Goal: Task Accomplishment & Management: Complete application form

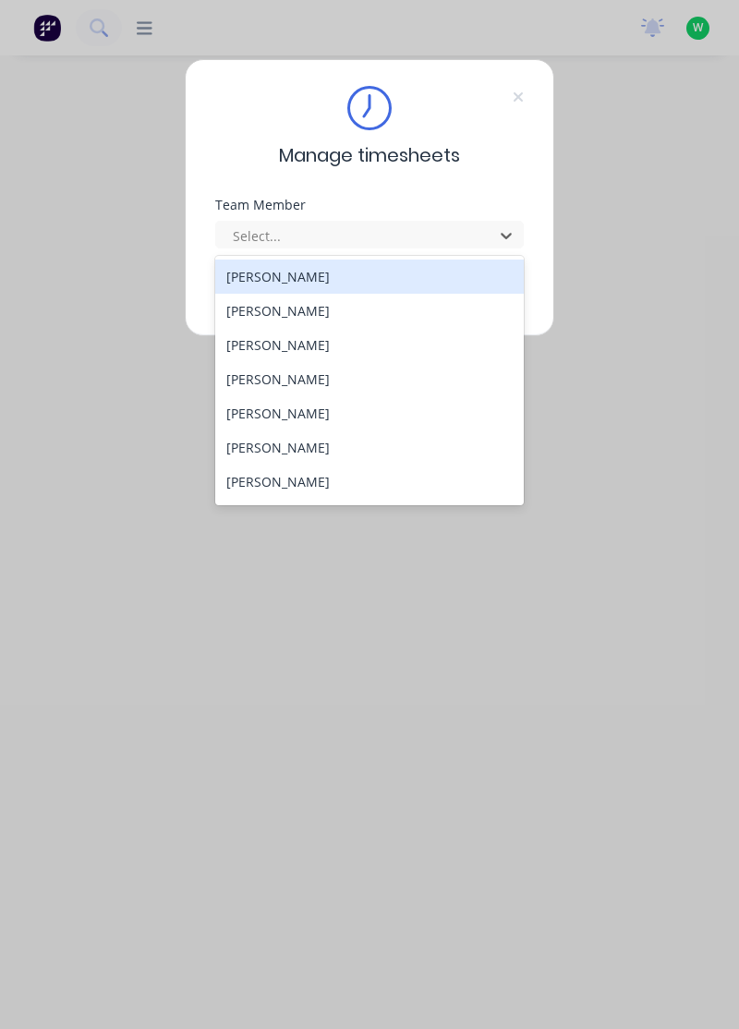
click at [301, 280] on div "[PERSON_NAME]" at bounding box center [370, 277] width 310 height 34
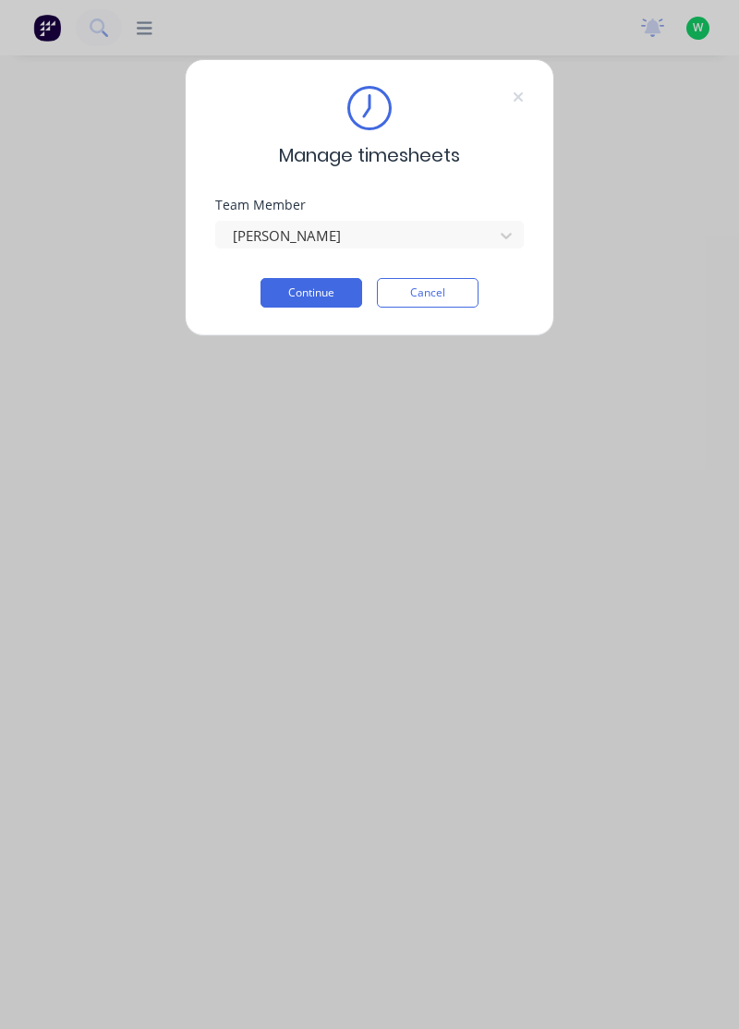
click at [335, 279] on button "Continue" at bounding box center [312, 293] width 102 height 30
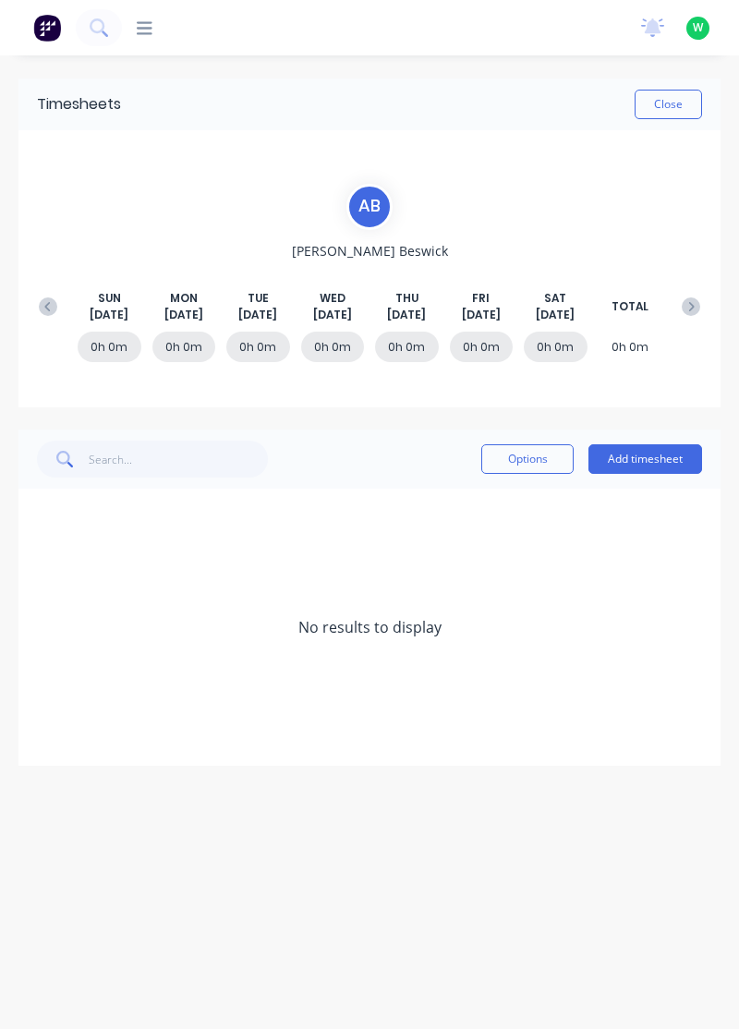
click at [677, 462] on button "Add timesheet" at bounding box center [646, 459] width 114 height 30
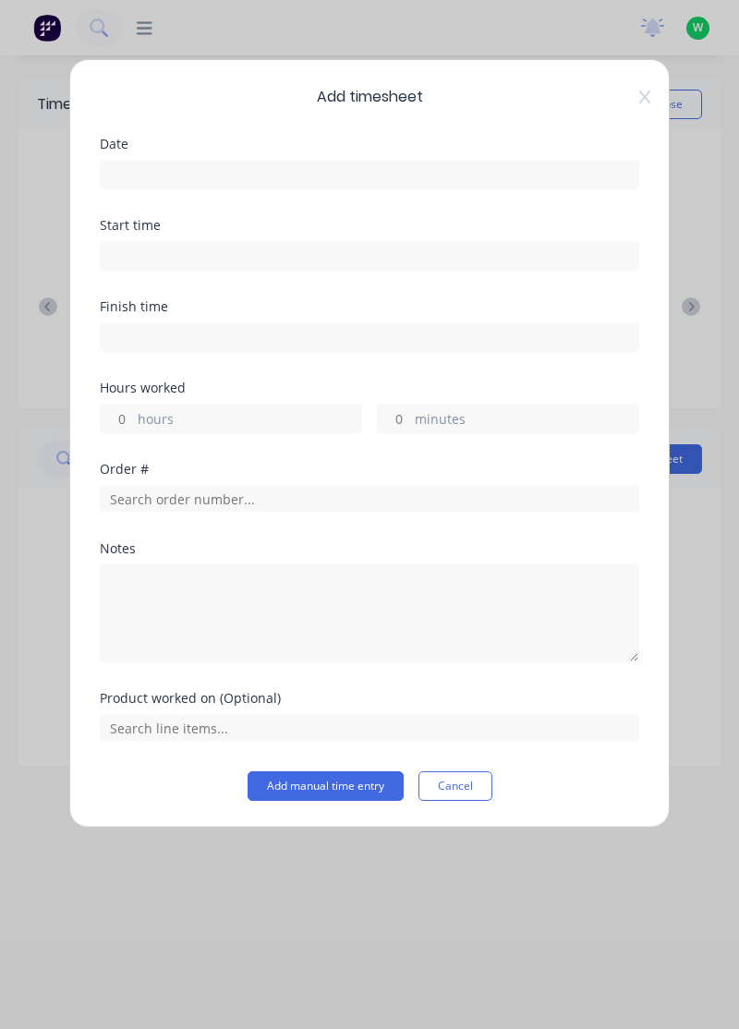
click at [478, 166] on input at bounding box center [370, 175] width 538 height 28
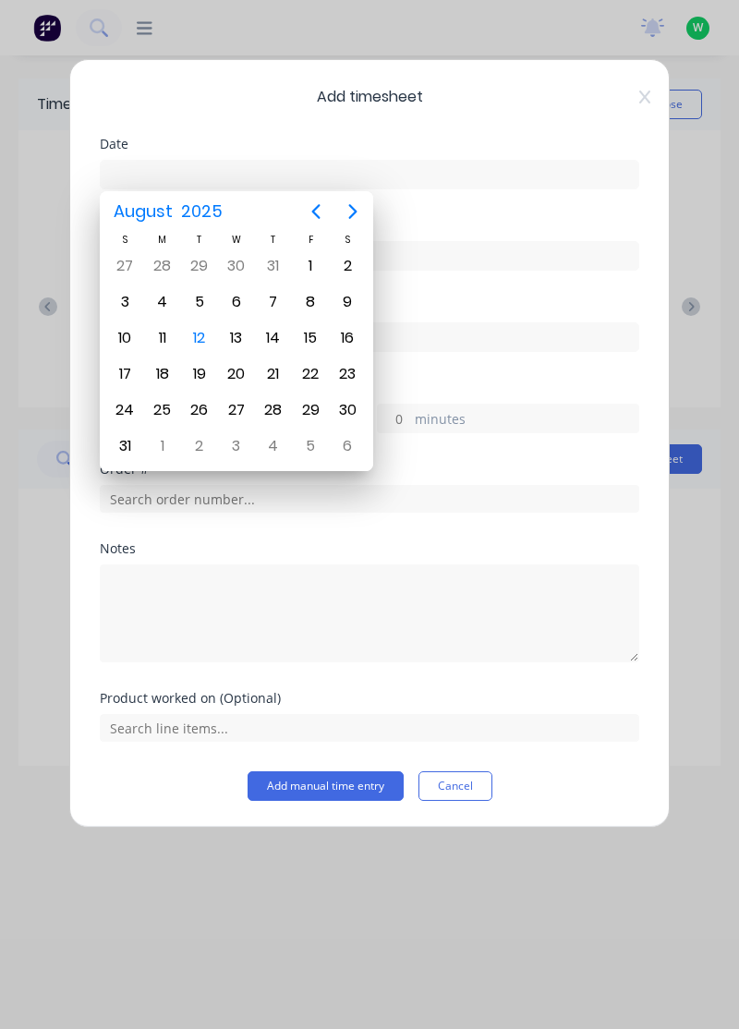
click at [167, 336] on div "11" at bounding box center [163, 338] width 28 height 28
type input "[DATE]"
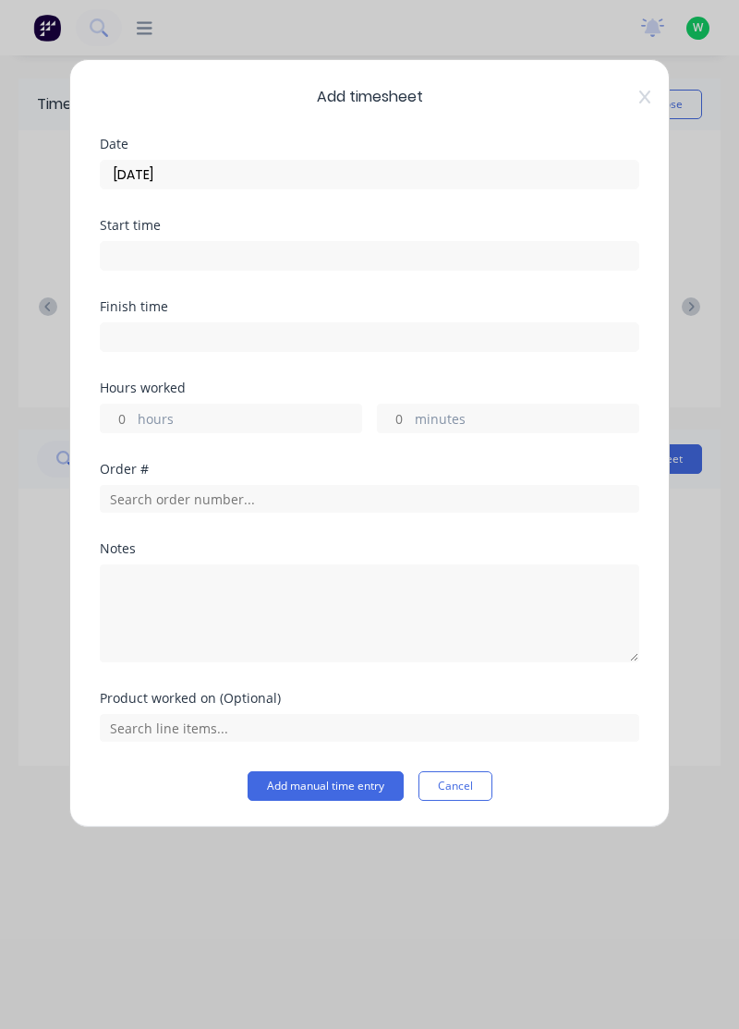
click at [227, 412] on label "hours" at bounding box center [250, 420] width 224 height 23
click at [133, 412] on input "hours" at bounding box center [117, 419] width 32 height 28
type input "Repair"
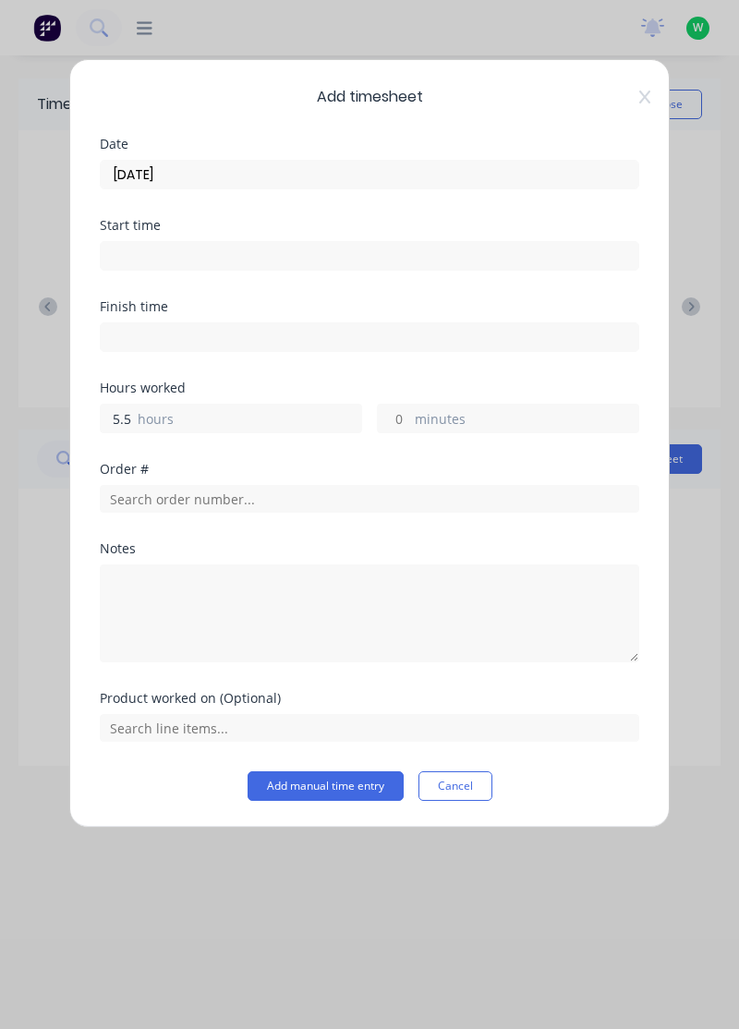
type input "5.5"
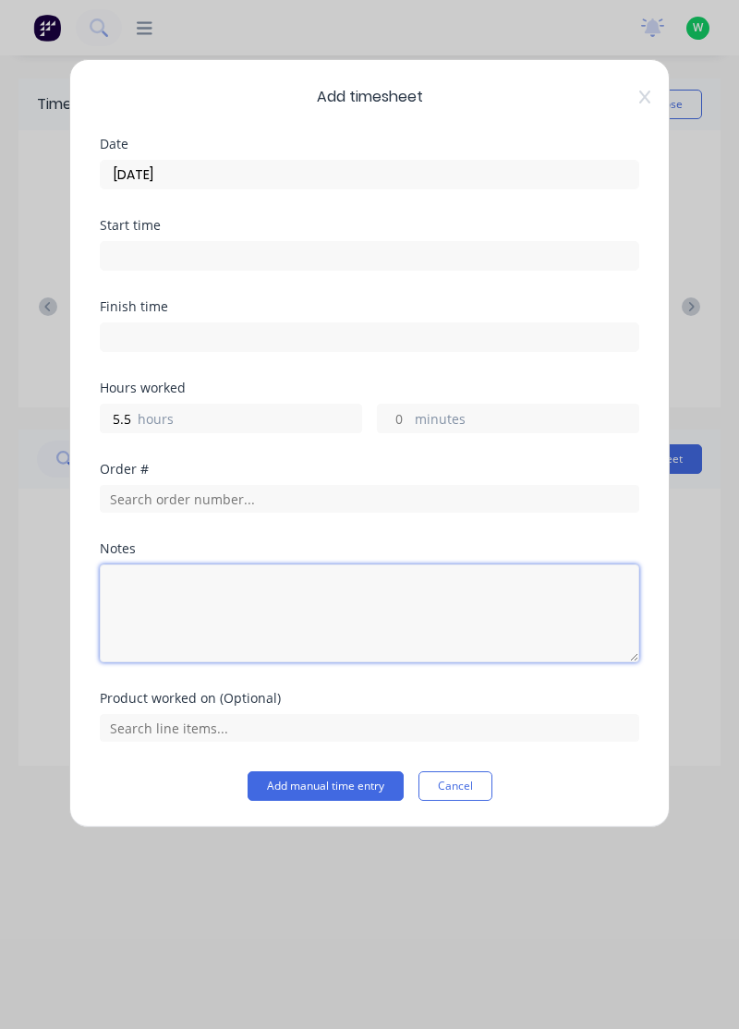
click at [264, 593] on textarea at bounding box center [370, 614] width 540 height 98
click at [229, 595] on textarea "Repair dust" at bounding box center [370, 614] width 540 height 98
type textarea "Repair dust extraction, timesheets, photos, assist employees,"
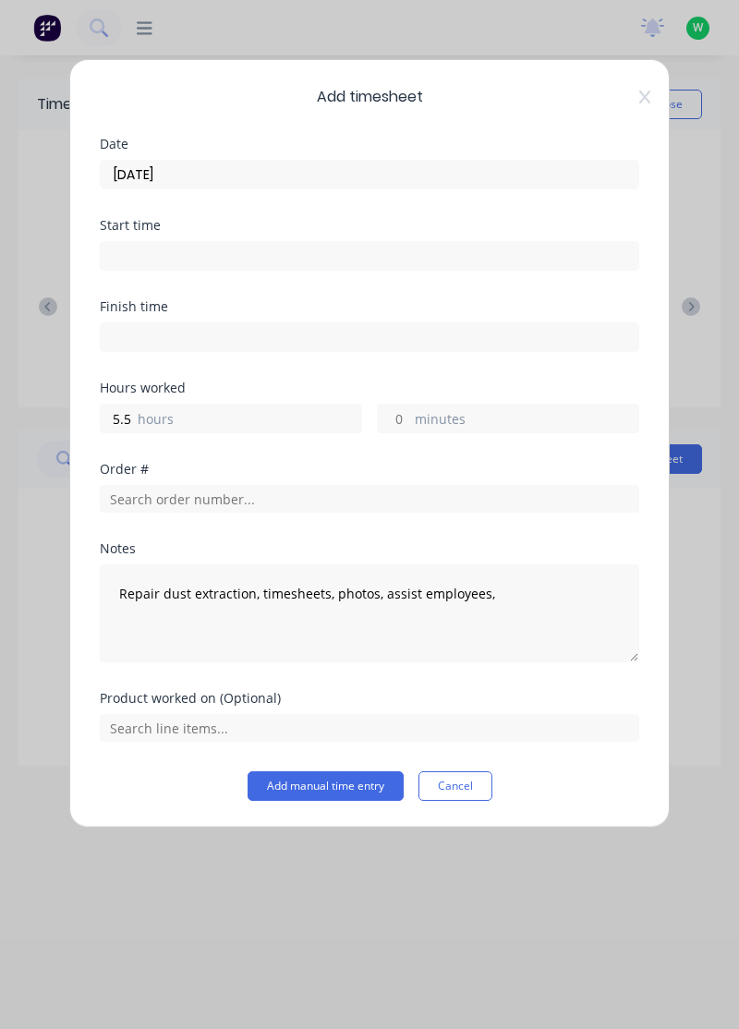
click at [203, 169] on input "[DATE]" at bounding box center [370, 175] width 538 height 28
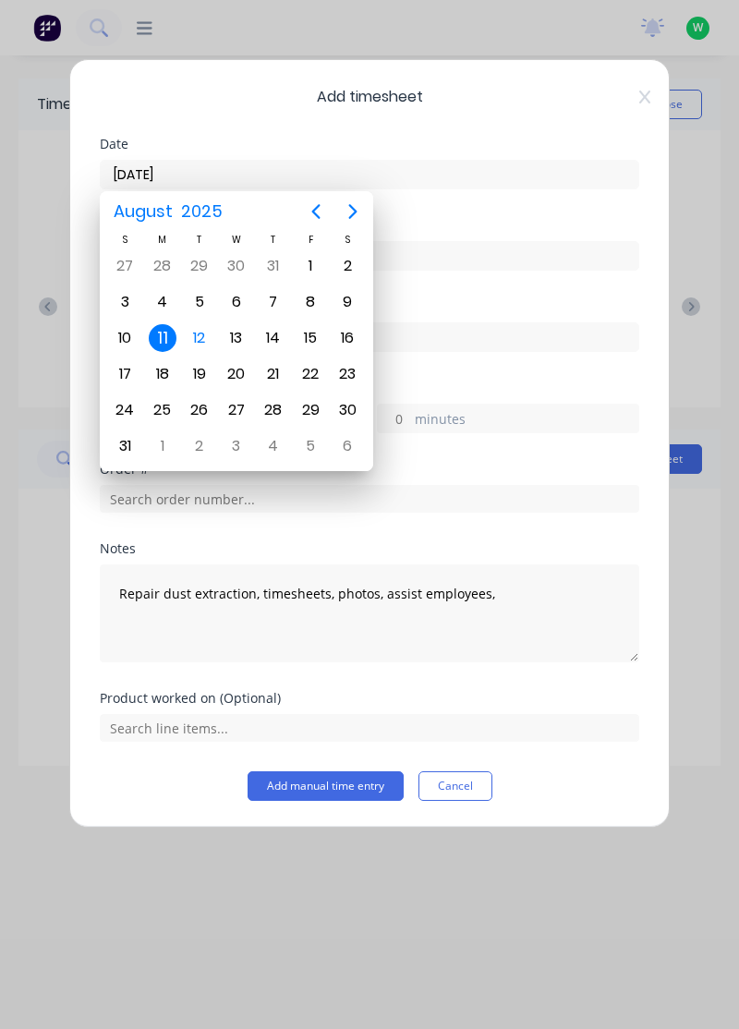
click at [168, 316] on div "4" at bounding box center [161, 302] width 37 height 35
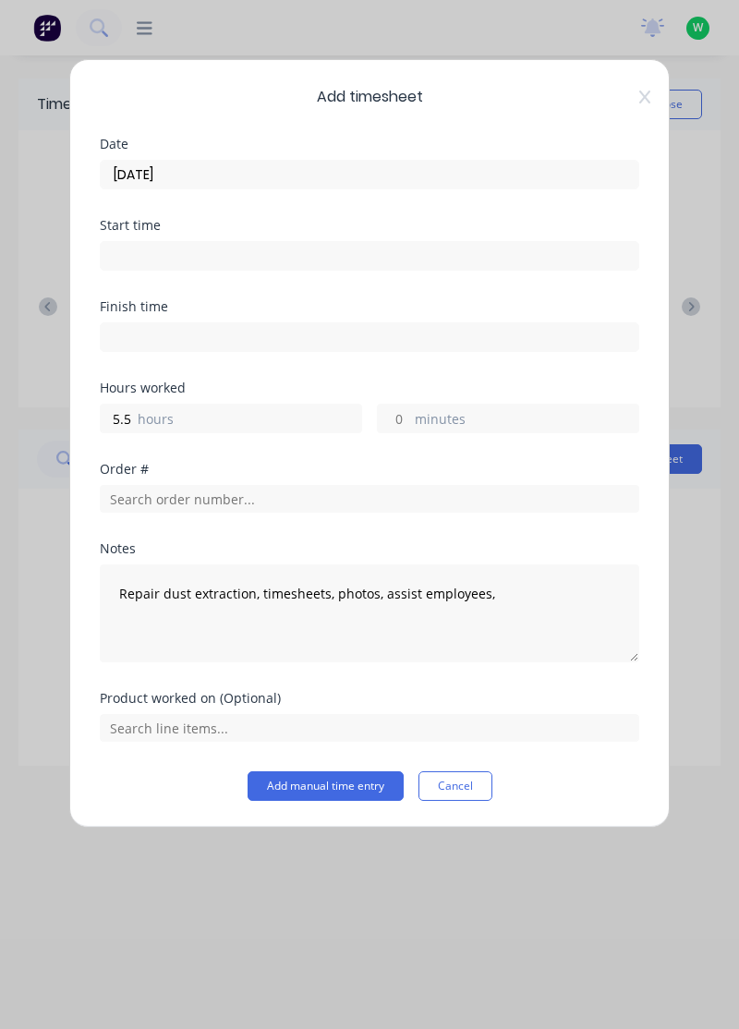
click at [224, 181] on input "[DATE]" at bounding box center [370, 175] width 538 height 28
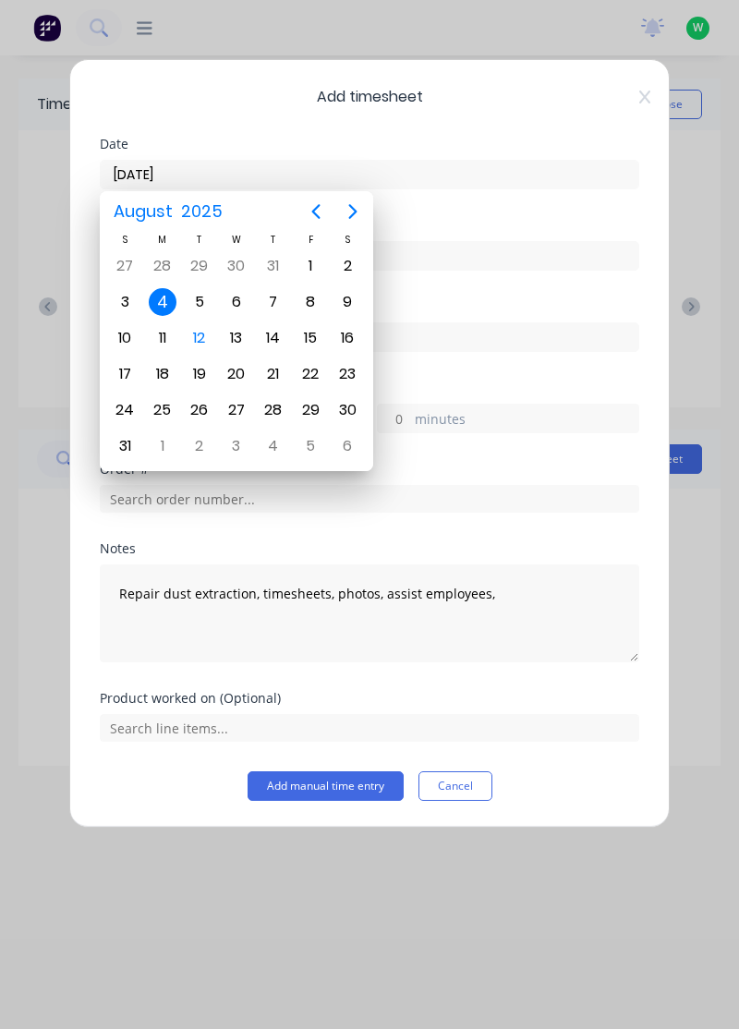
click at [163, 337] on div "11" at bounding box center [163, 338] width 28 height 28
type input "[DATE]"
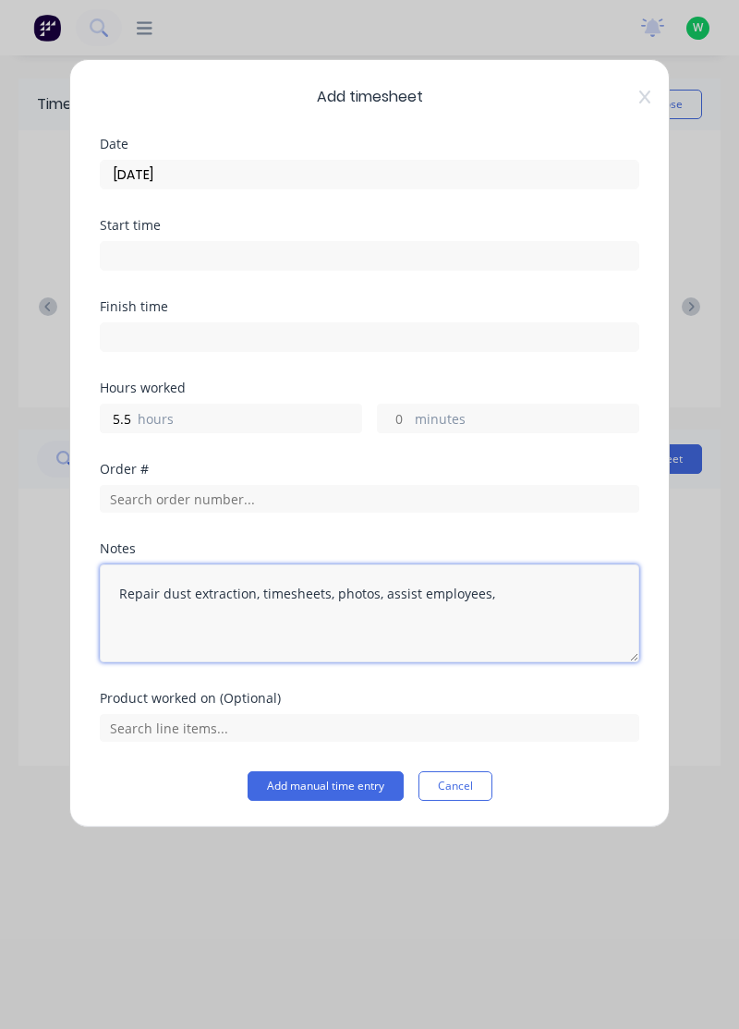
click at [516, 597] on textarea "Repair dust extraction, timesheets, photos, assist employees," at bounding box center [370, 614] width 540 height 98
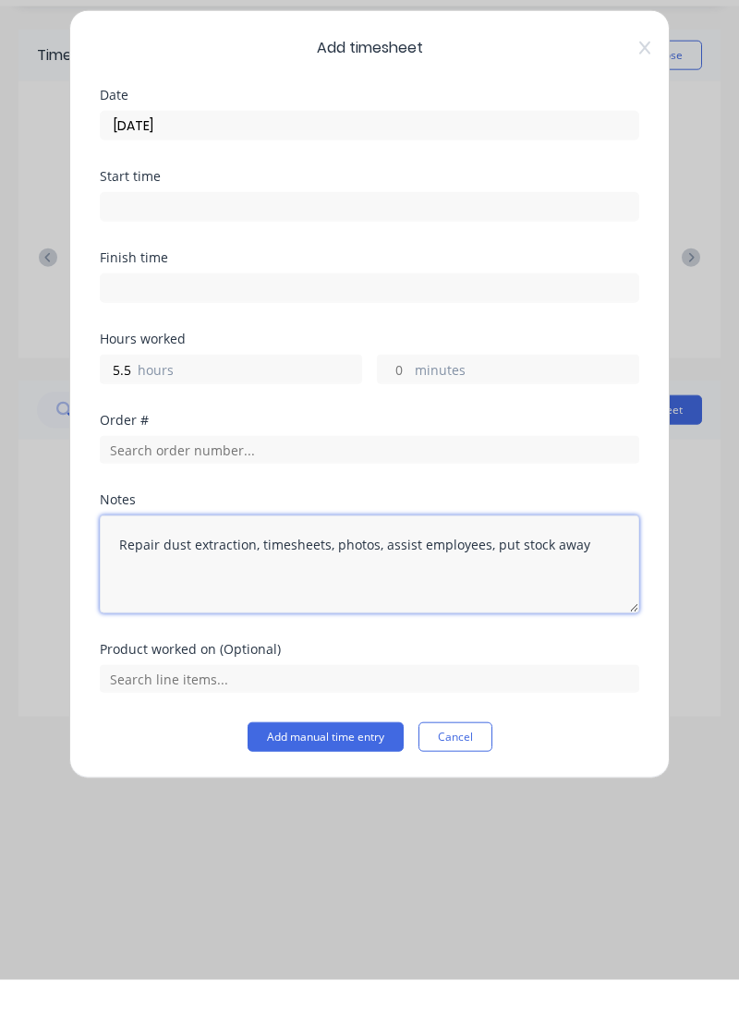
type textarea "Repair dust extraction, timesheets, photos, assist employees, put stock away"
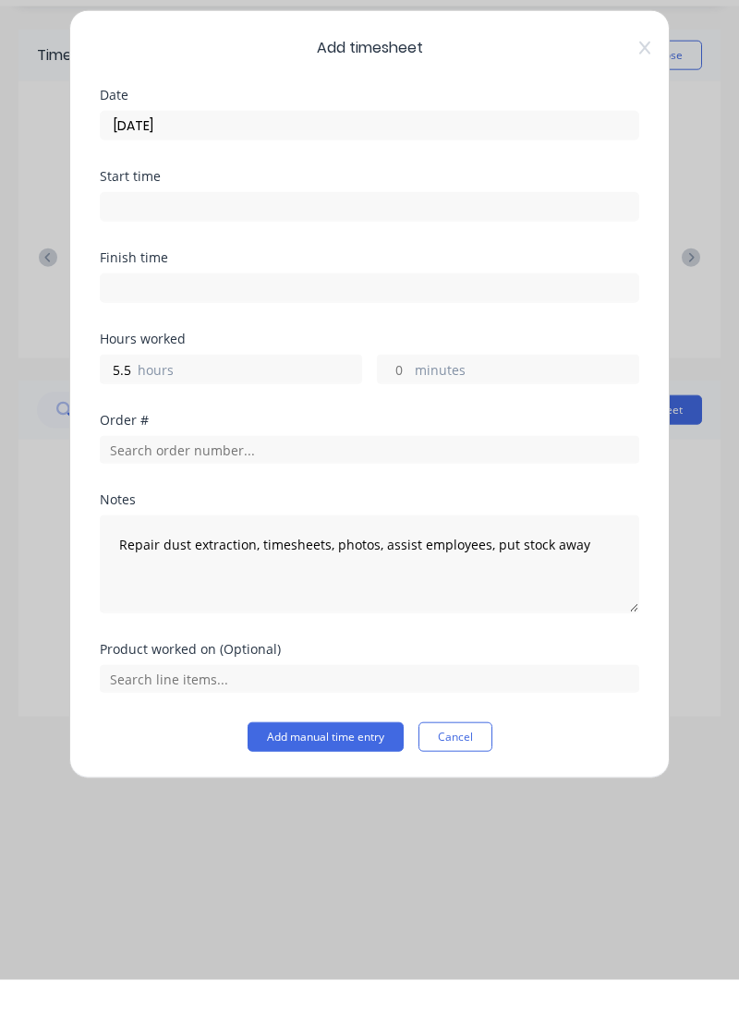
click at [367, 785] on button "Add manual time entry" at bounding box center [326, 786] width 156 height 30
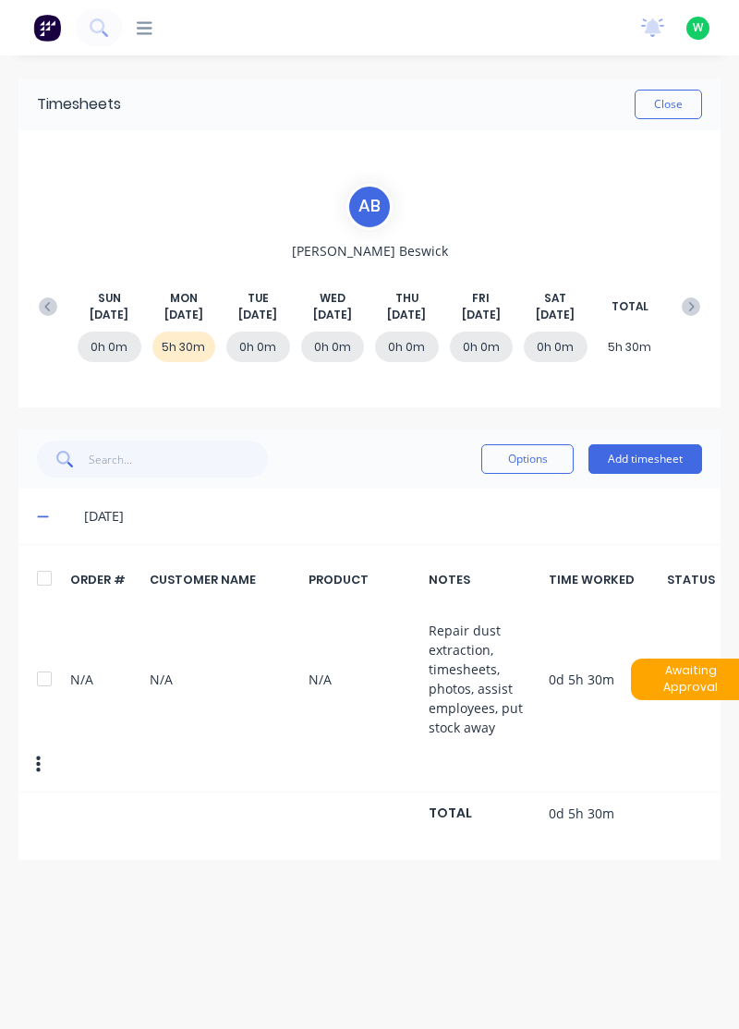
click at [653, 453] on button "Add timesheet" at bounding box center [646, 459] width 114 height 30
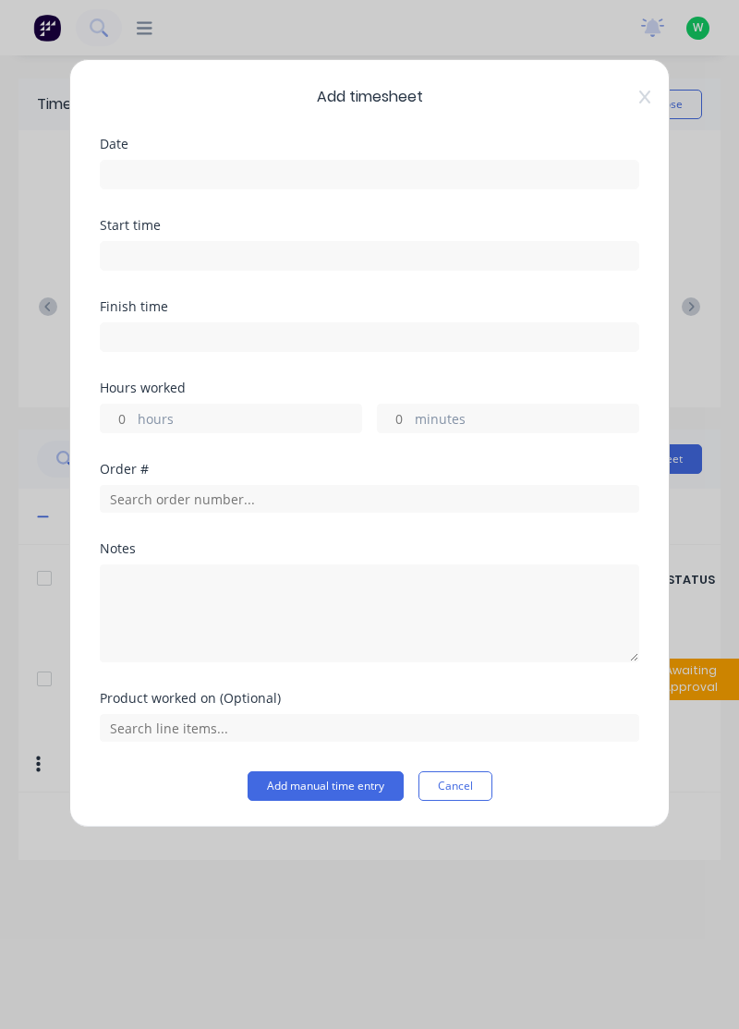
click at [428, 143] on div "Date" at bounding box center [370, 144] width 540 height 13
click at [484, 167] on input at bounding box center [370, 175] width 538 height 28
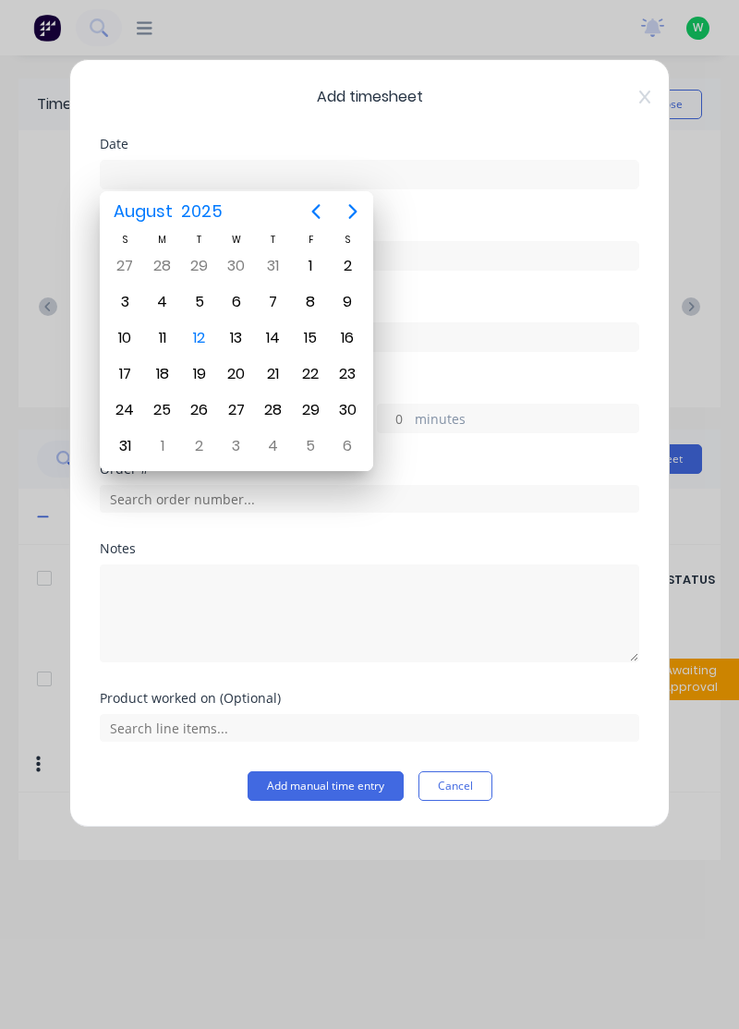
click at [163, 329] on div "11" at bounding box center [163, 338] width 28 height 28
type input "[DATE]"
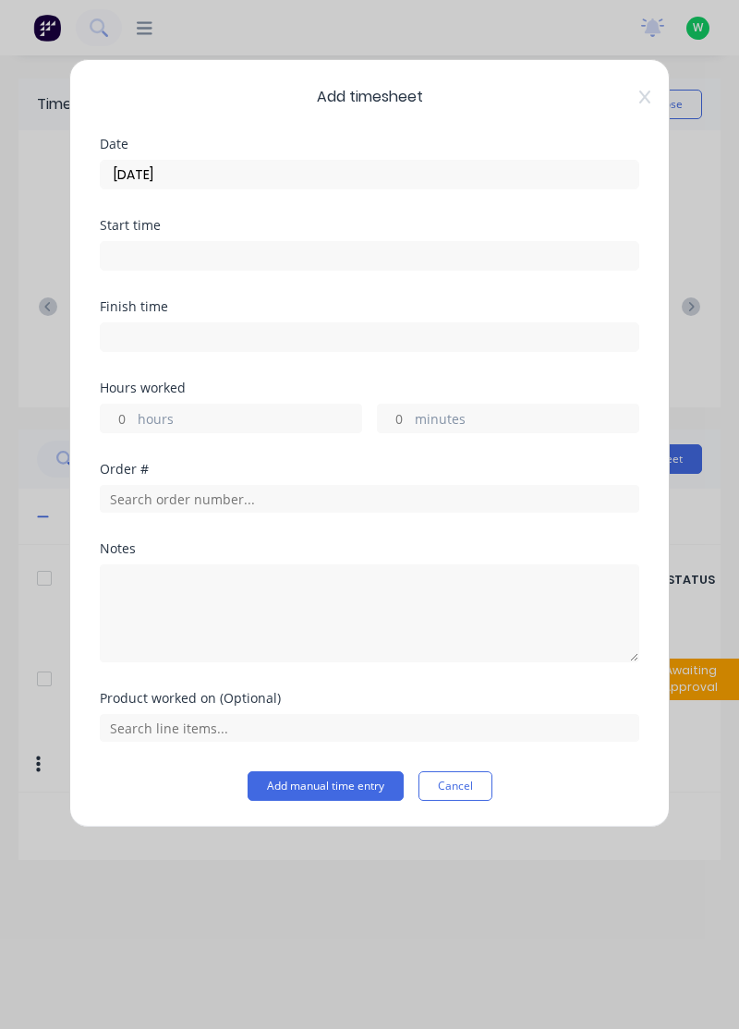
click at [242, 409] on label "hours" at bounding box center [250, 420] width 224 height 23
click at [133, 409] on input "hours" at bounding box center [117, 419] width 32 height 28
type input "1"
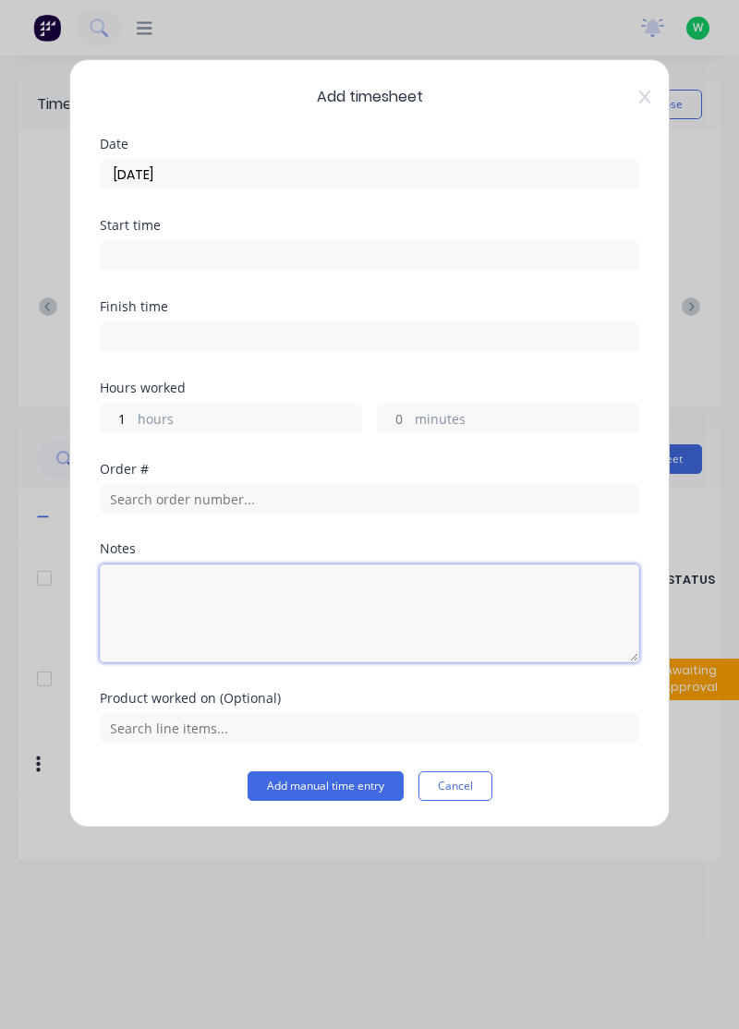
click at [249, 599] on textarea at bounding box center [370, 614] width 540 height 98
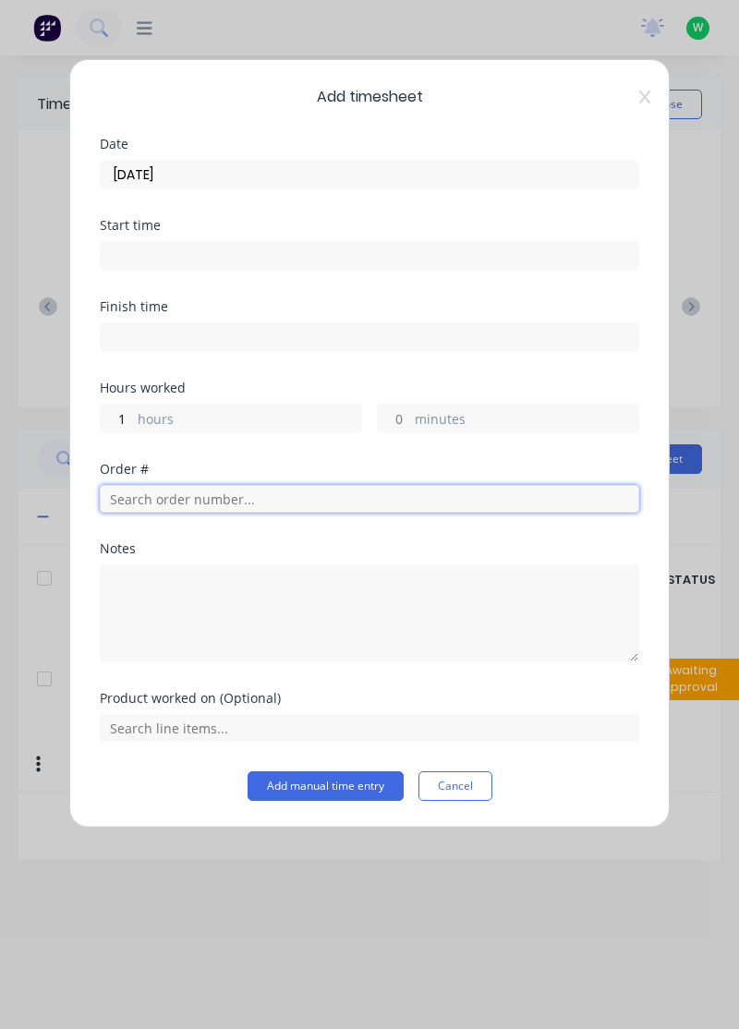
click at [368, 490] on input "text" at bounding box center [370, 499] width 540 height 28
type input "18772"
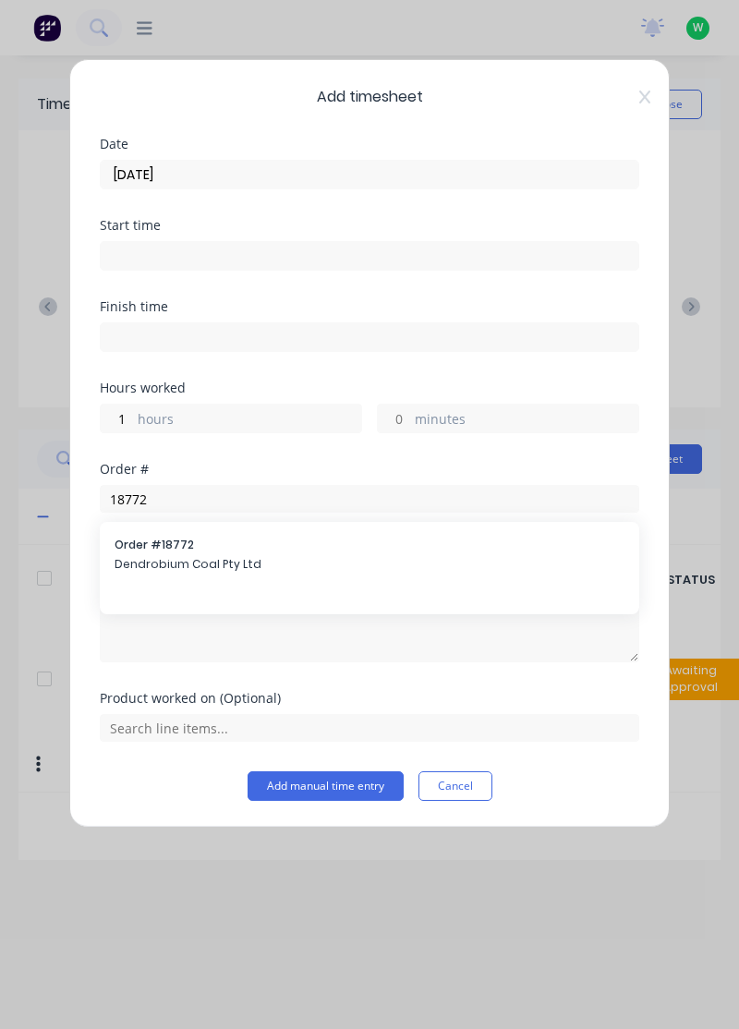
click at [237, 556] on span "Dendrobium Coal Pty Ltd" at bounding box center [370, 564] width 510 height 17
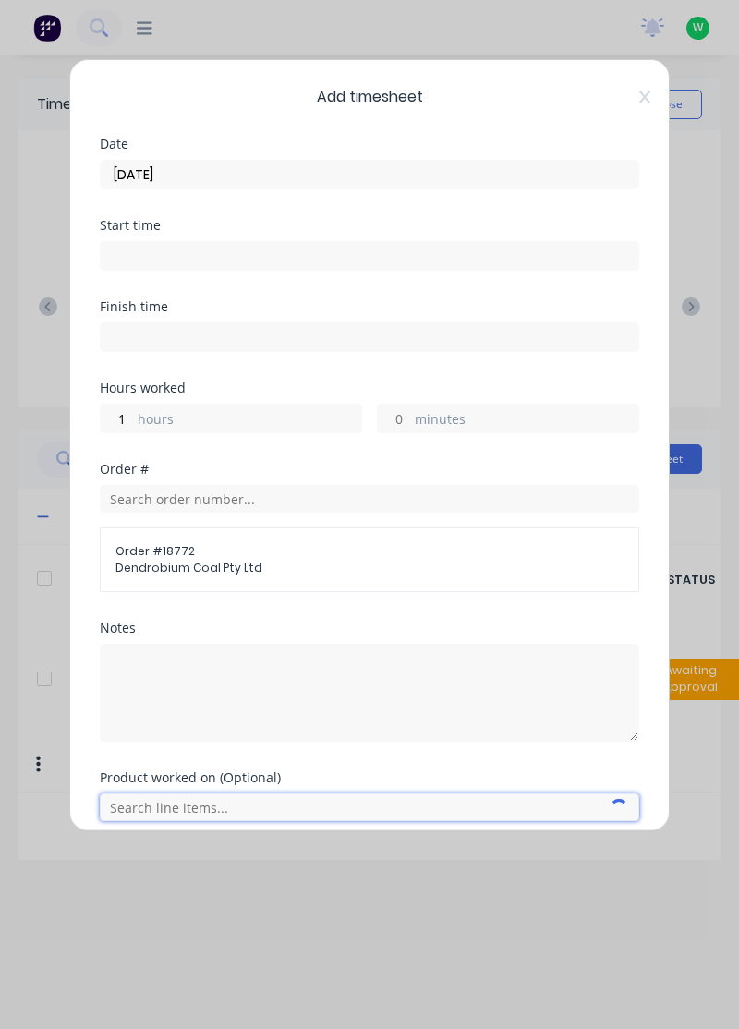
click at [214, 806] on input "text" at bounding box center [370, 808] width 540 height 28
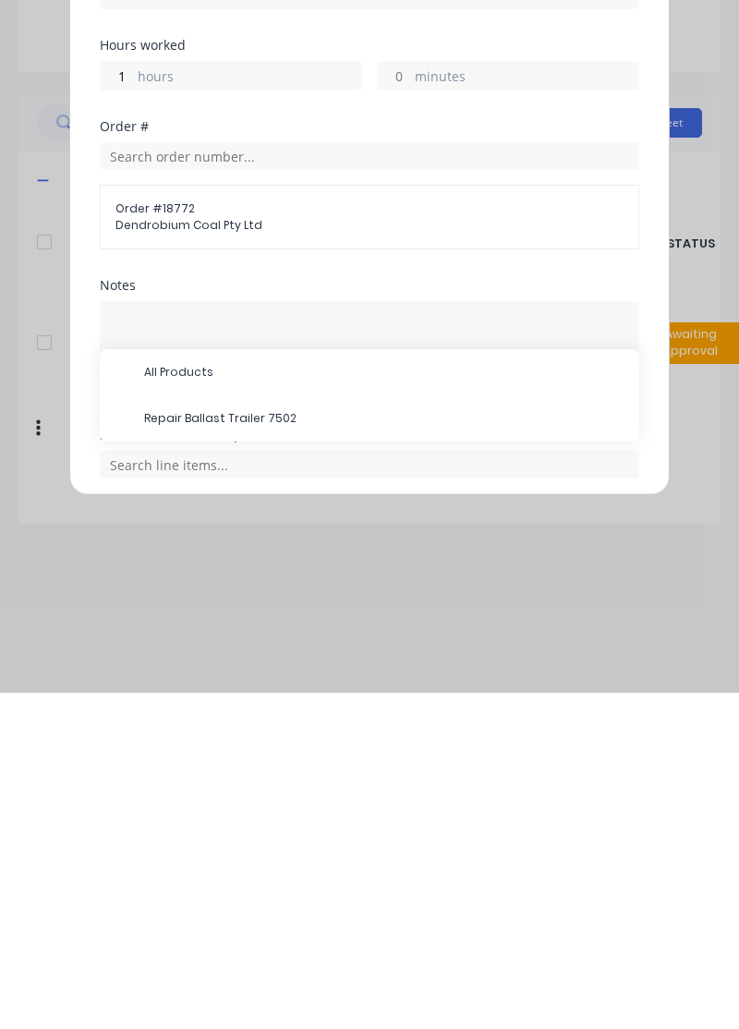
click at [270, 754] on span "Repair Ballast Trailer 7502" at bounding box center [384, 755] width 480 height 17
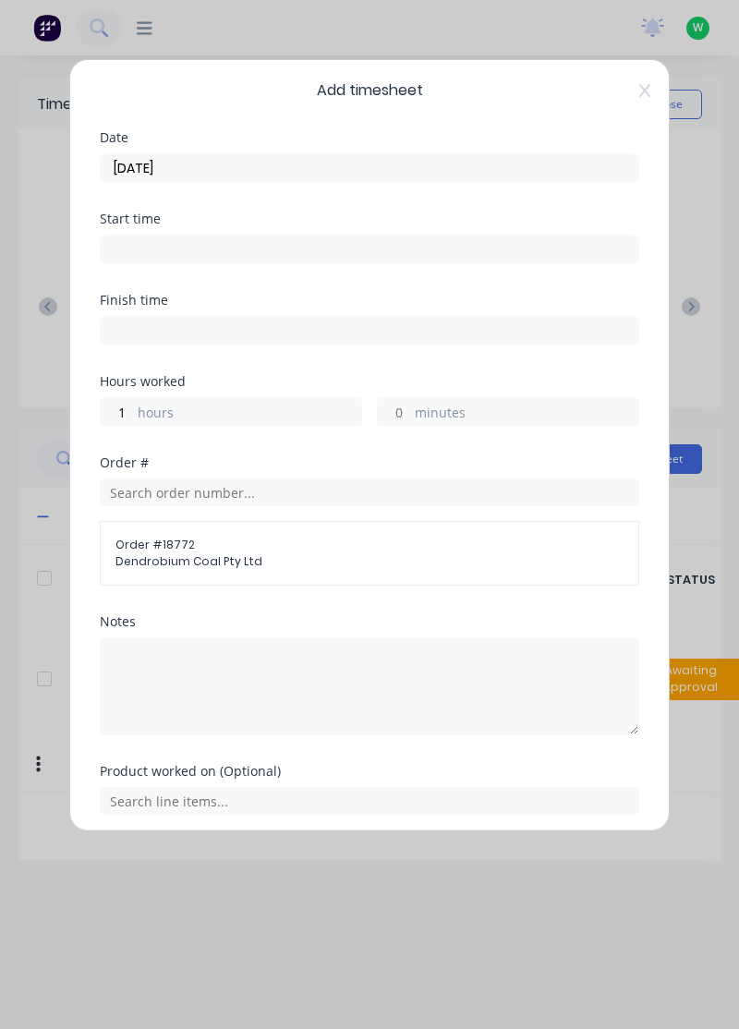
scroll to position [68, 0]
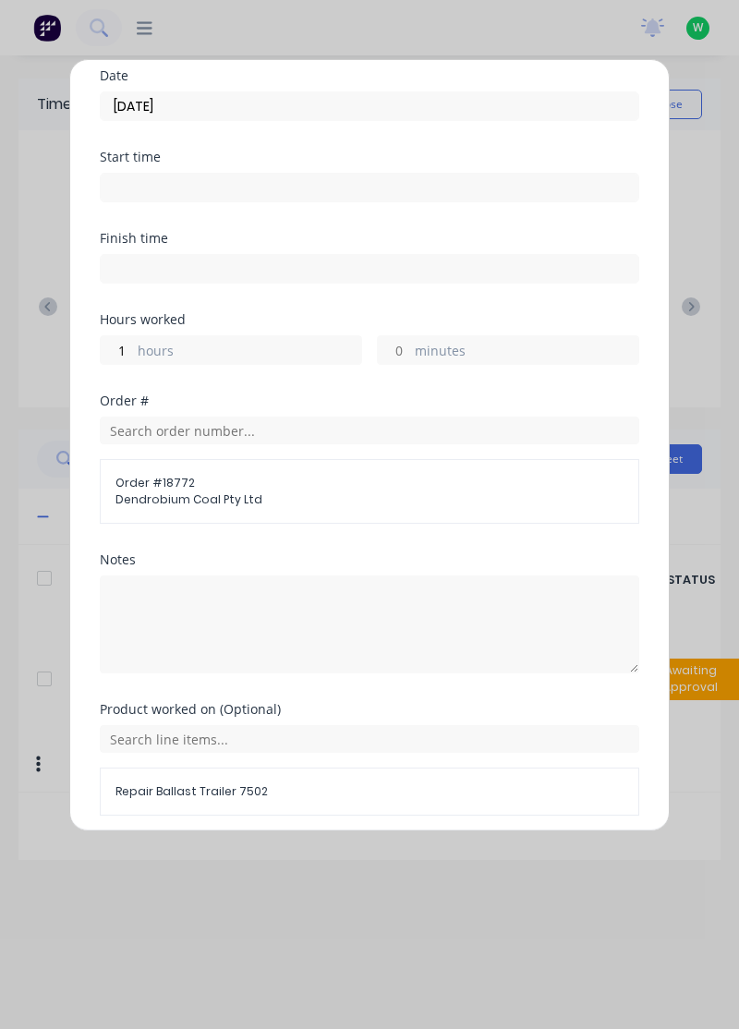
click at [337, 855] on button "Add manual time entry" at bounding box center [326, 860] width 156 height 30
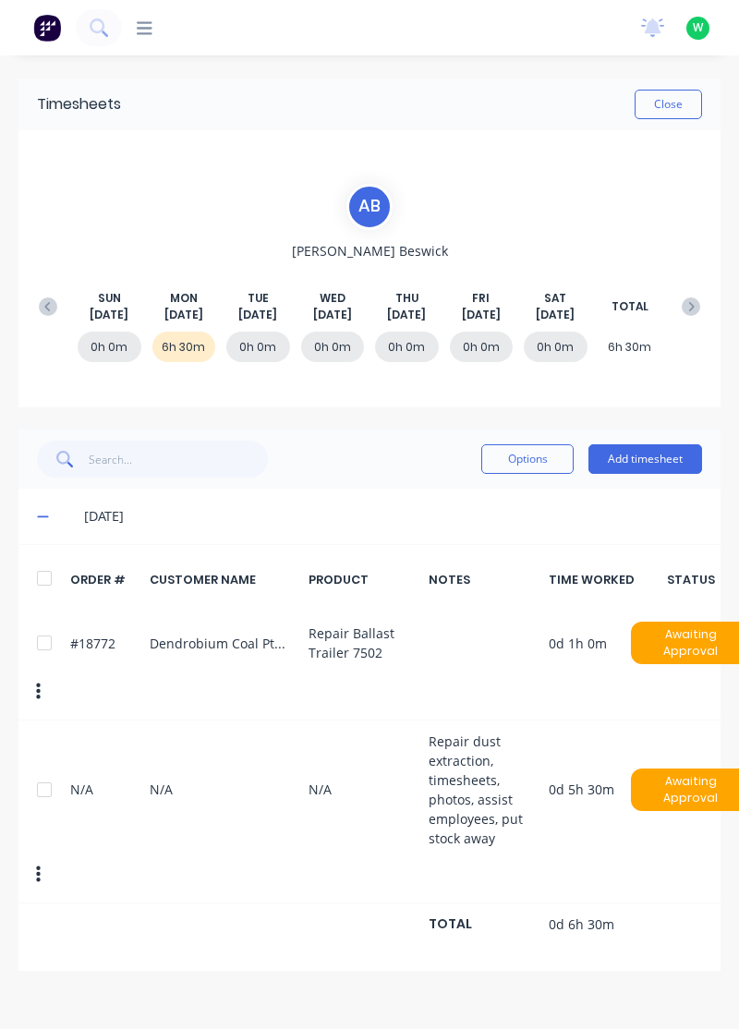
click at [661, 426] on div "Timesheets Close A B [PERSON_NAME] [DATE] [DATE] [DATE] [DATE] [DATE] [DATE] [D…" at bounding box center [369, 525] width 702 height 893
click at [656, 451] on button "Add timesheet" at bounding box center [646, 459] width 114 height 30
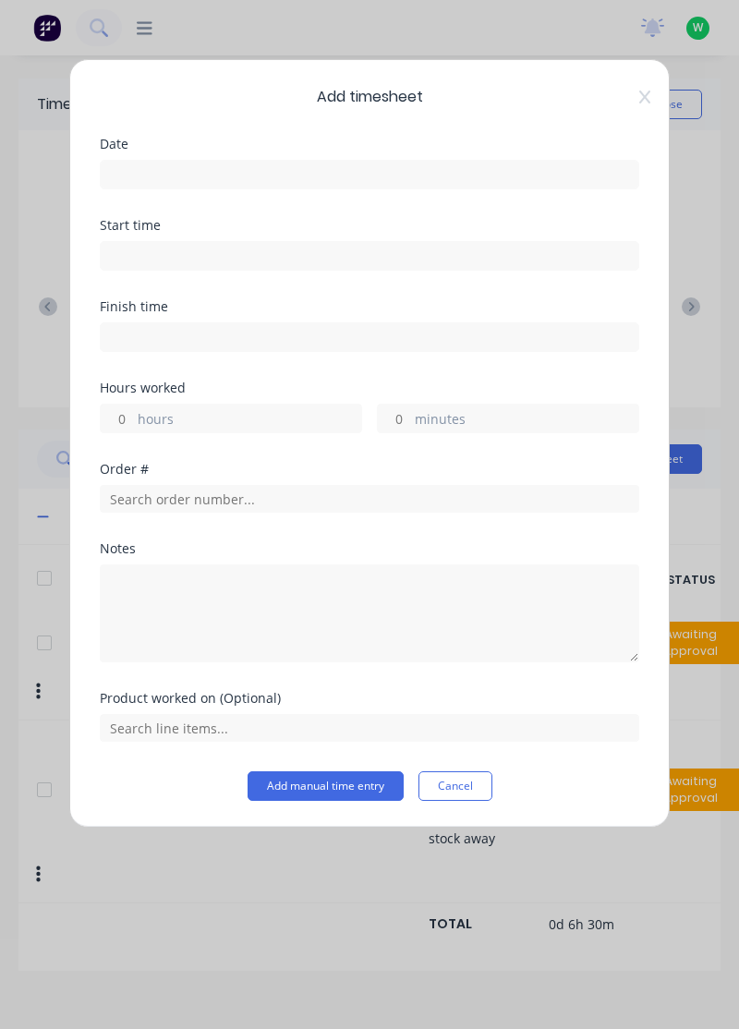
click at [449, 166] on input at bounding box center [370, 175] width 538 height 28
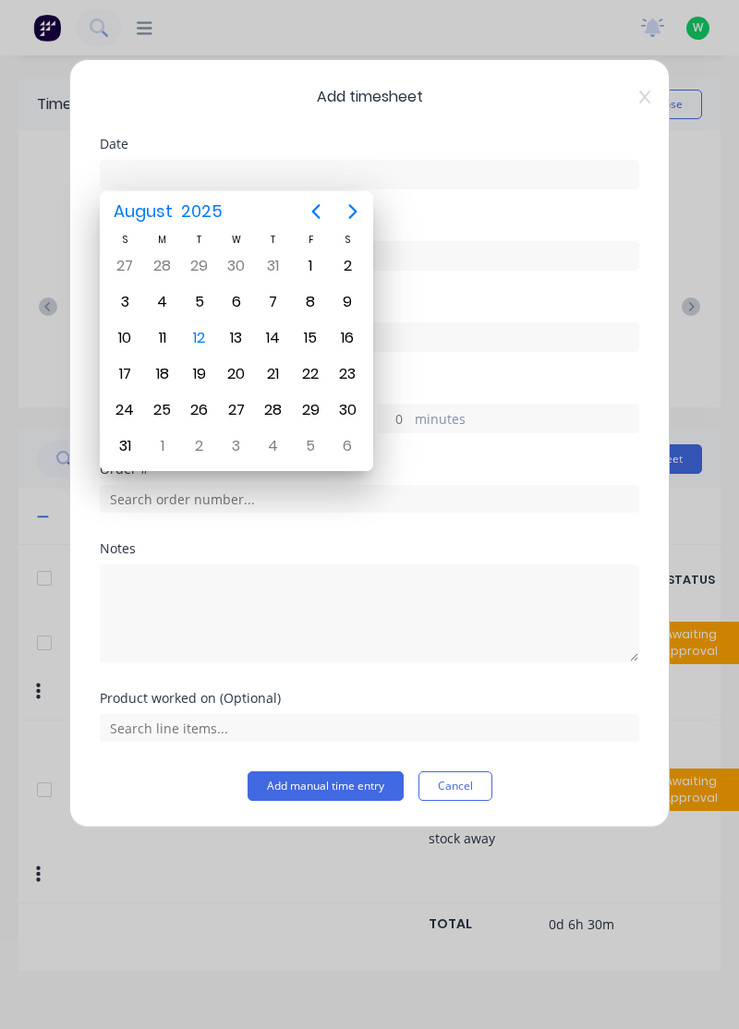
click at [155, 333] on div "11" at bounding box center [163, 338] width 28 height 28
type input "[DATE]"
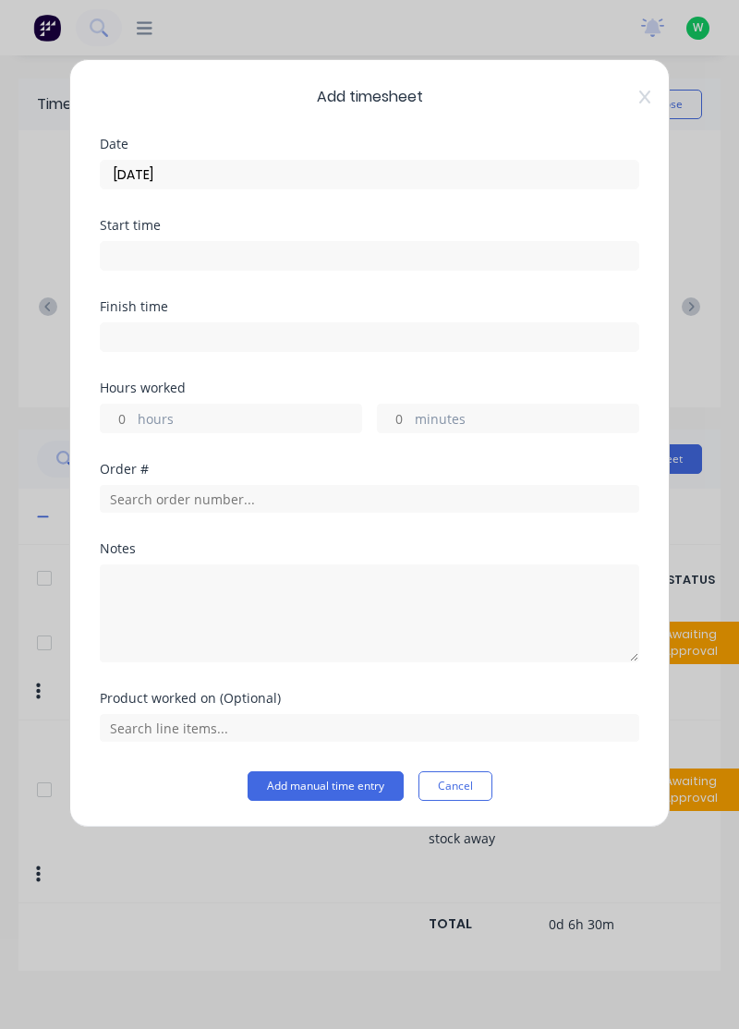
click at [232, 421] on label "hours" at bounding box center [250, 420] width 224 height 23
click at [133, 421] on input "hours" at bounding box center [117, 419] width 32 height 28
type input "0.5"
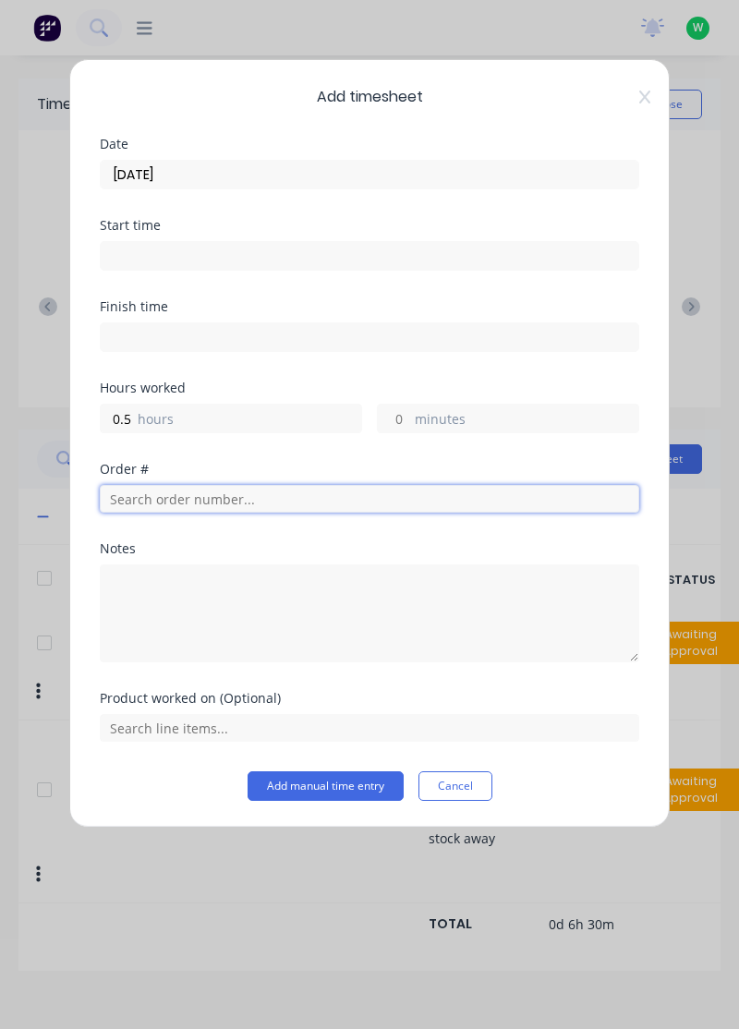
click at [267, 490] on input "text" at bounding box center [370, 499] width 540 height 28
type input "18751"
click at [233, 562] on span "R& D Mining" at bounding box center [370, 564] width 510 height 17
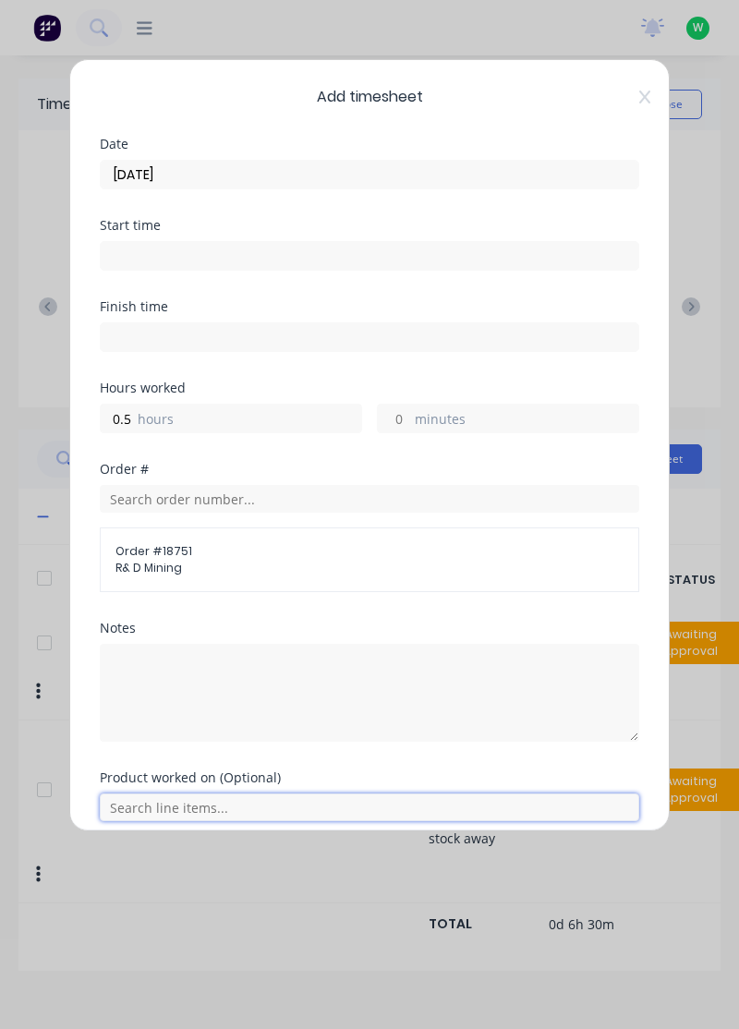
click at [213, 808] on input "text" at bounding box center [370, 808] width 540 height 28
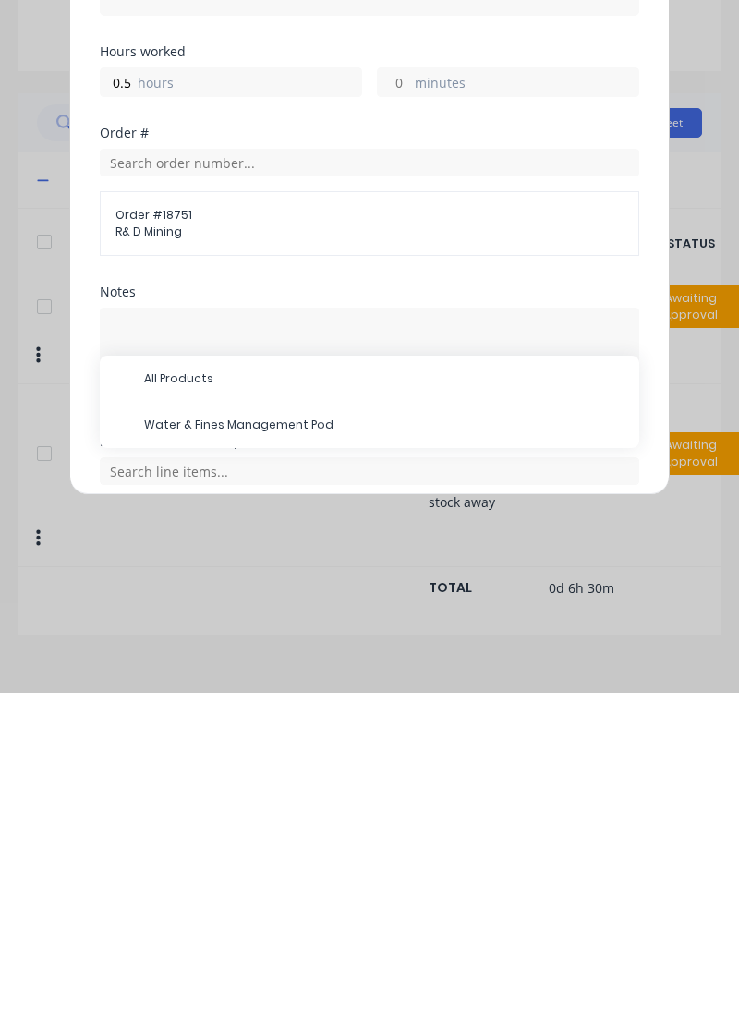
click at [311, 753] on span "Water & Fines Management Pod" at bounding box center [384, 761] width 480 height 17
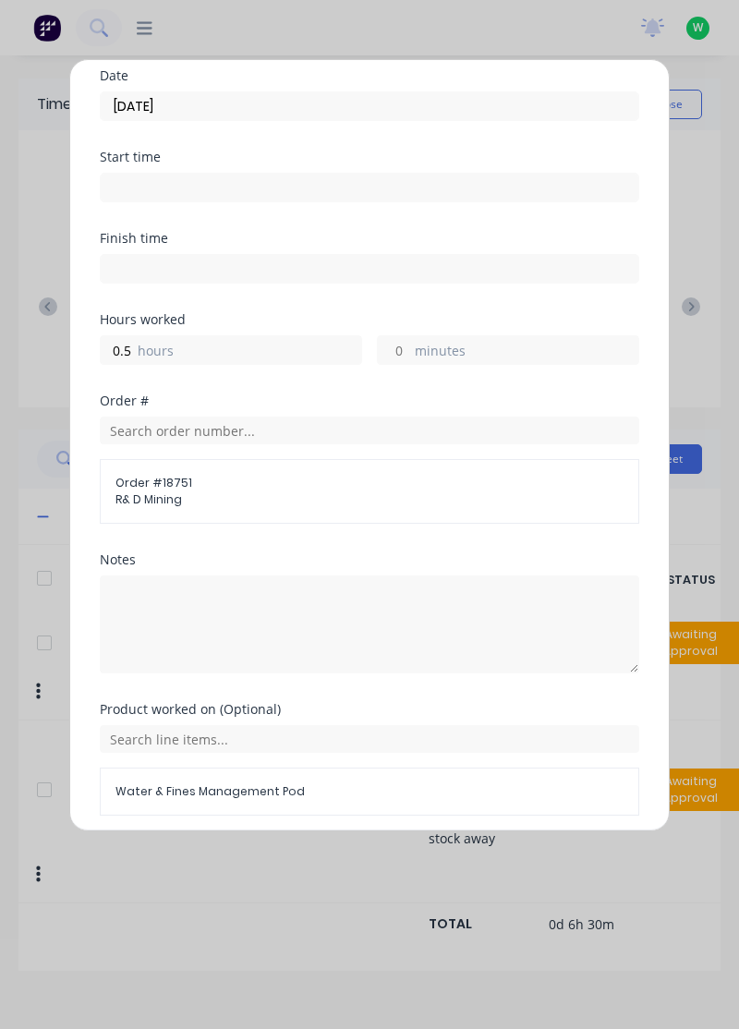
click at [361, 852] on button "Add manual time entry" at bounding box center [326, 860] width 156 height 30
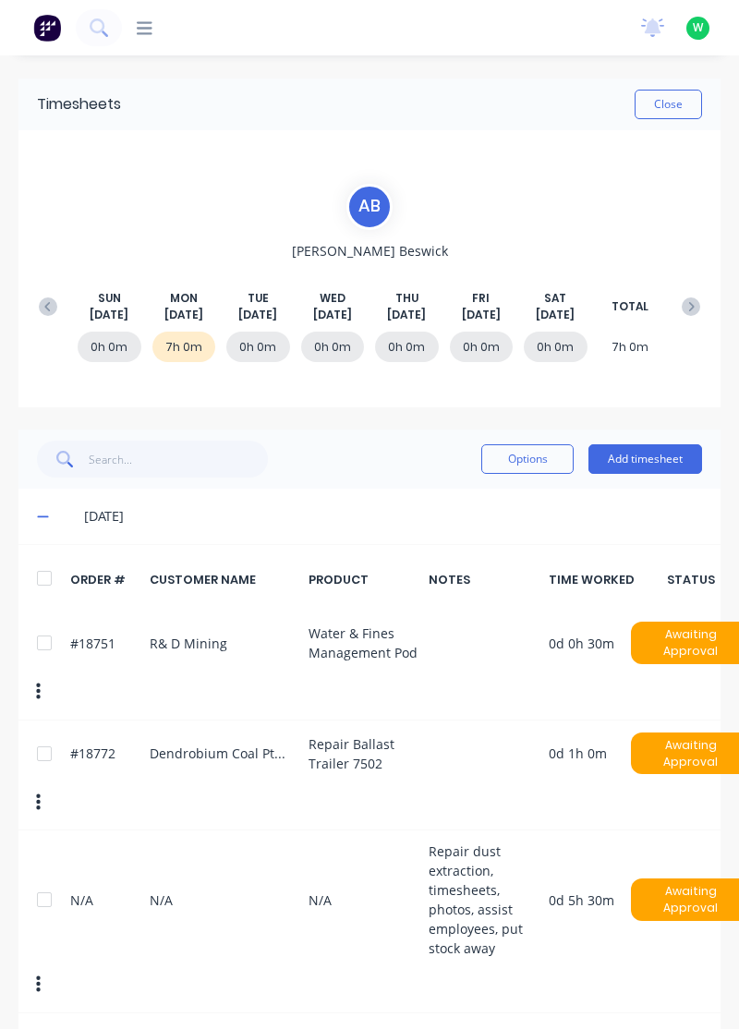
click at [665, 453] on button "Add timesheet" at bounding box center [646, 459] width 114 height 30
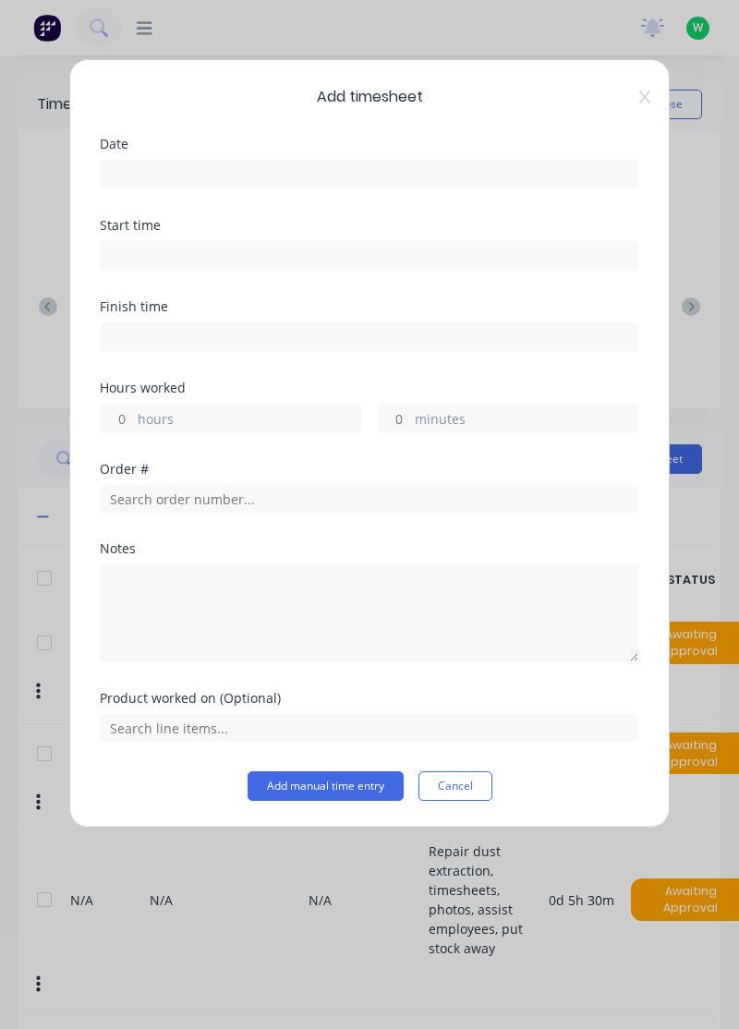
click at [414, 179] on input at bounding box center [370, 175] width 538 height 28
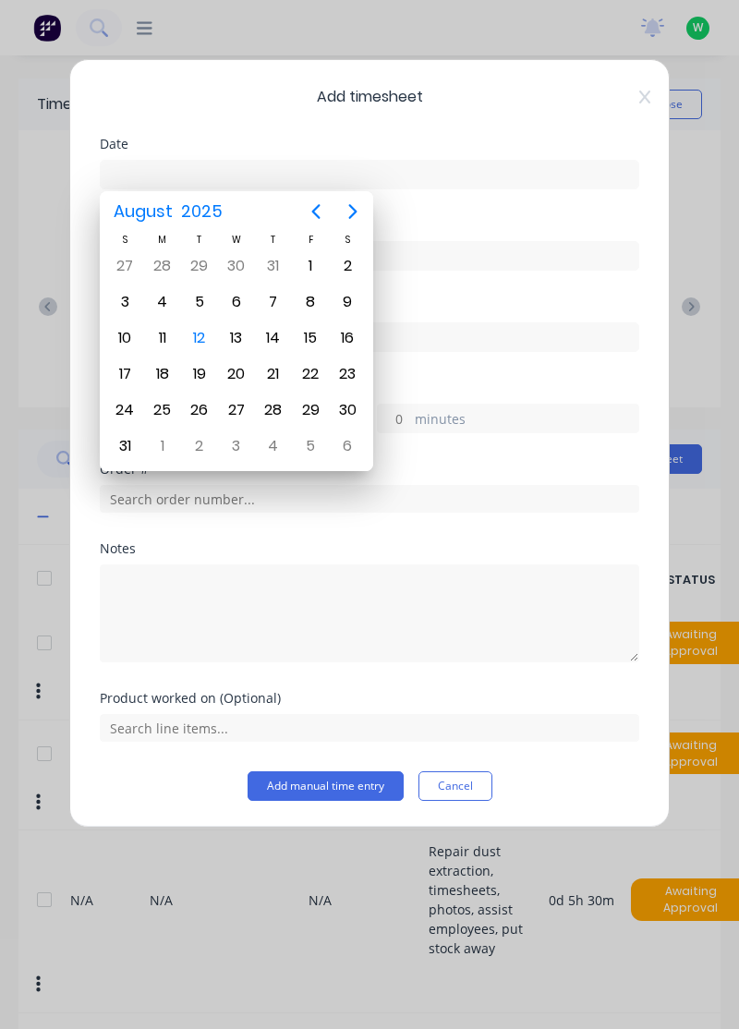
click at [156, 324] on div "11" at bounding box center [163, 338] width 28 height 28
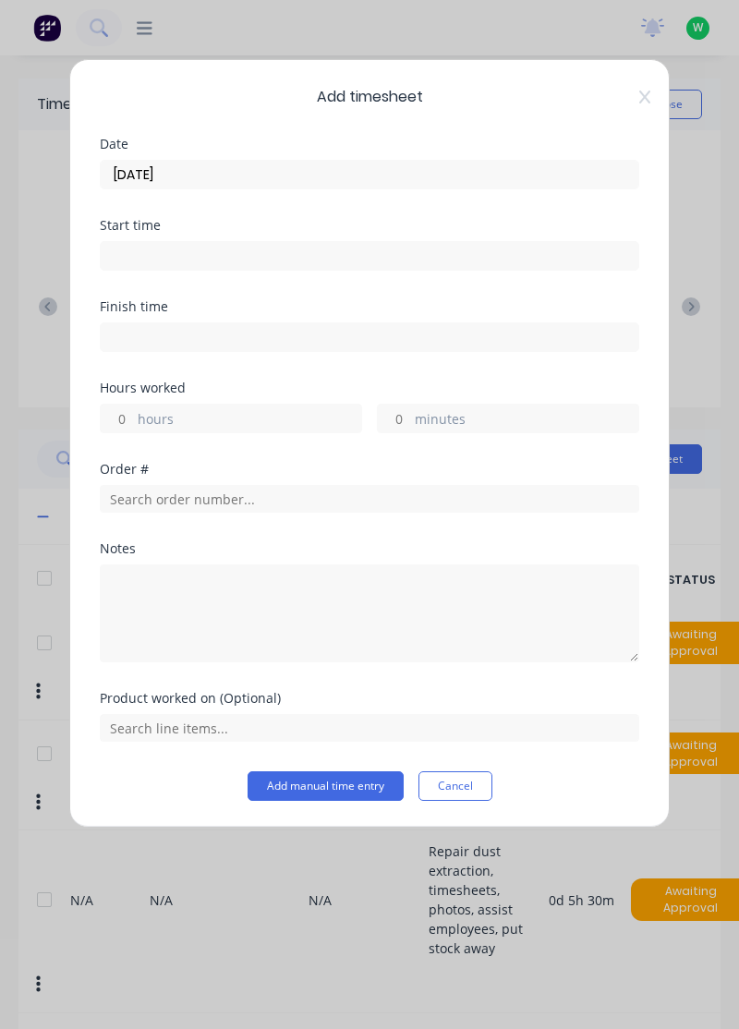
type input "[DATE]"
click at [261, 409] on label "hours" at bounding box center [250, 420] width 224 height 23
click at [133, 407] on input "hours" at bounding box center [117, 419] width 32 height 28
type input "1"
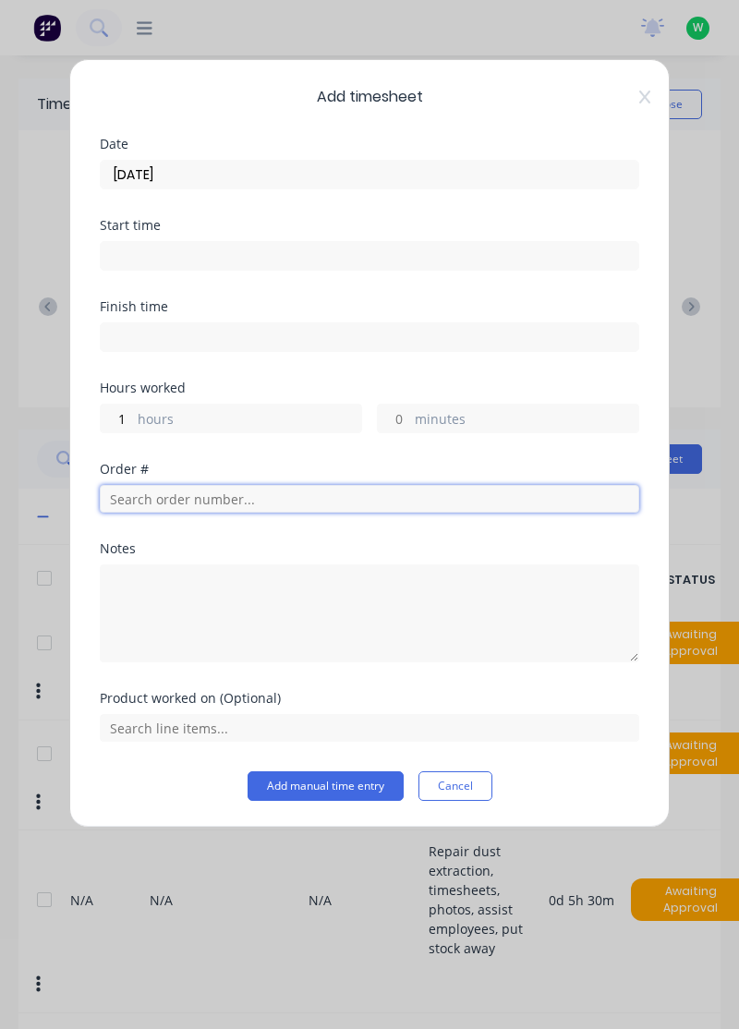
click at [265, 488] on input "text" at bounding box center [370, 499] width 540 height 28
type input "19029"
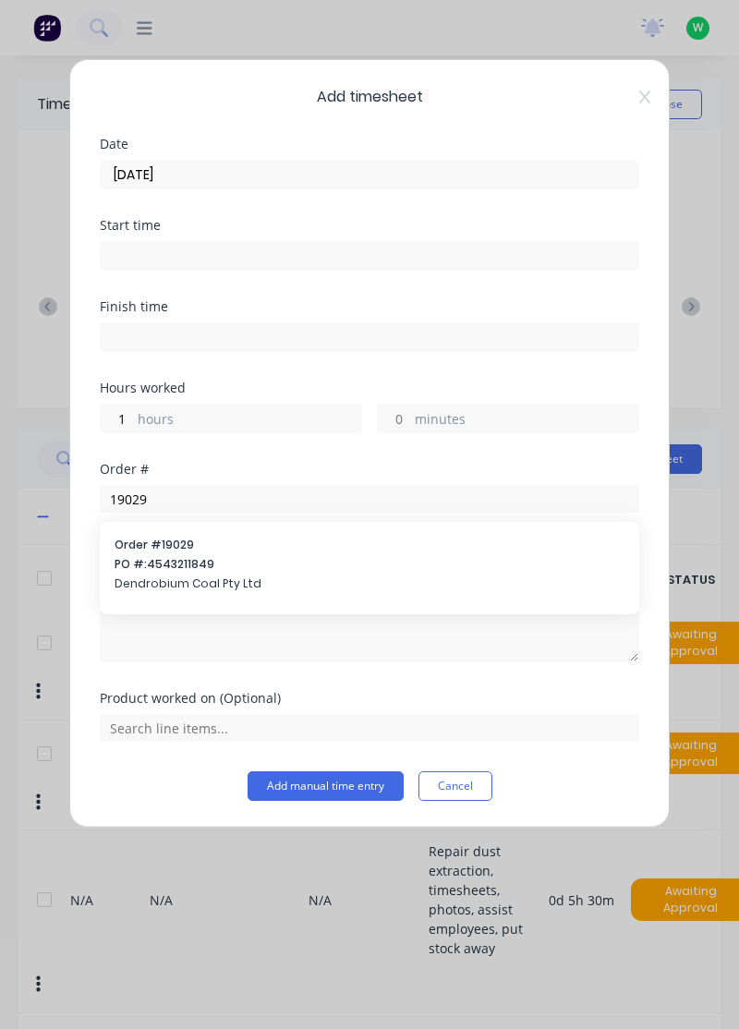
click at [246, 571] on div "Order # 19029 PO #: 4543211849 Dendrobium Coal Pty Ltd" at bounding box center [370, 566] width 510 height 59
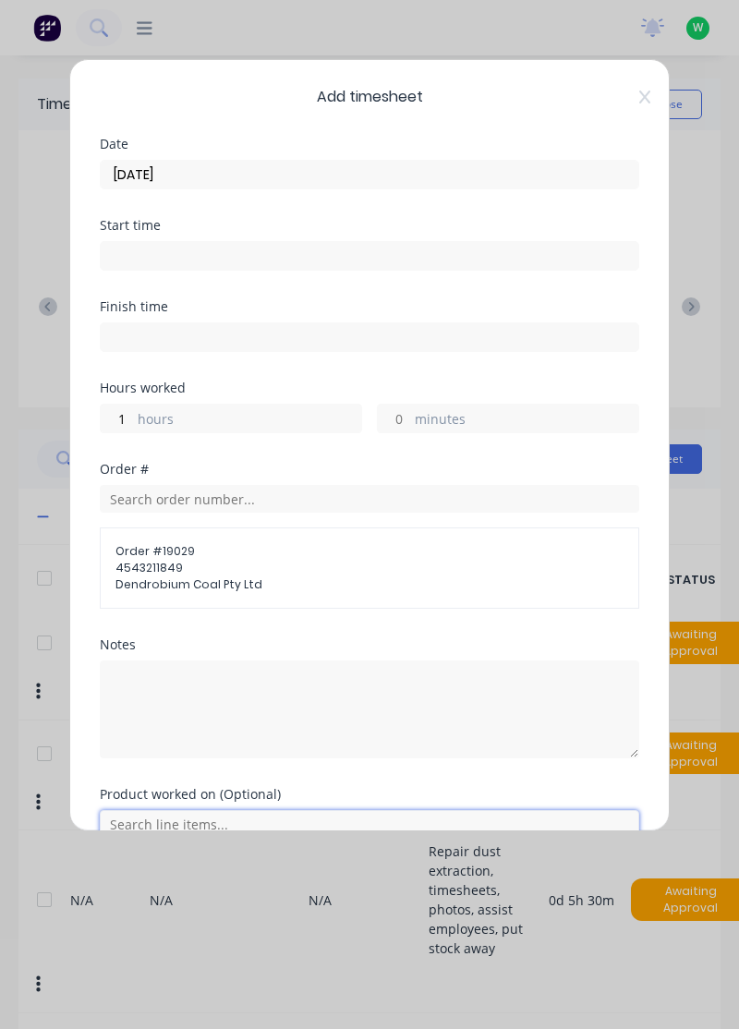
click at [249, 823] on input "text" at bounding box center [370, 824] width 540 height 28
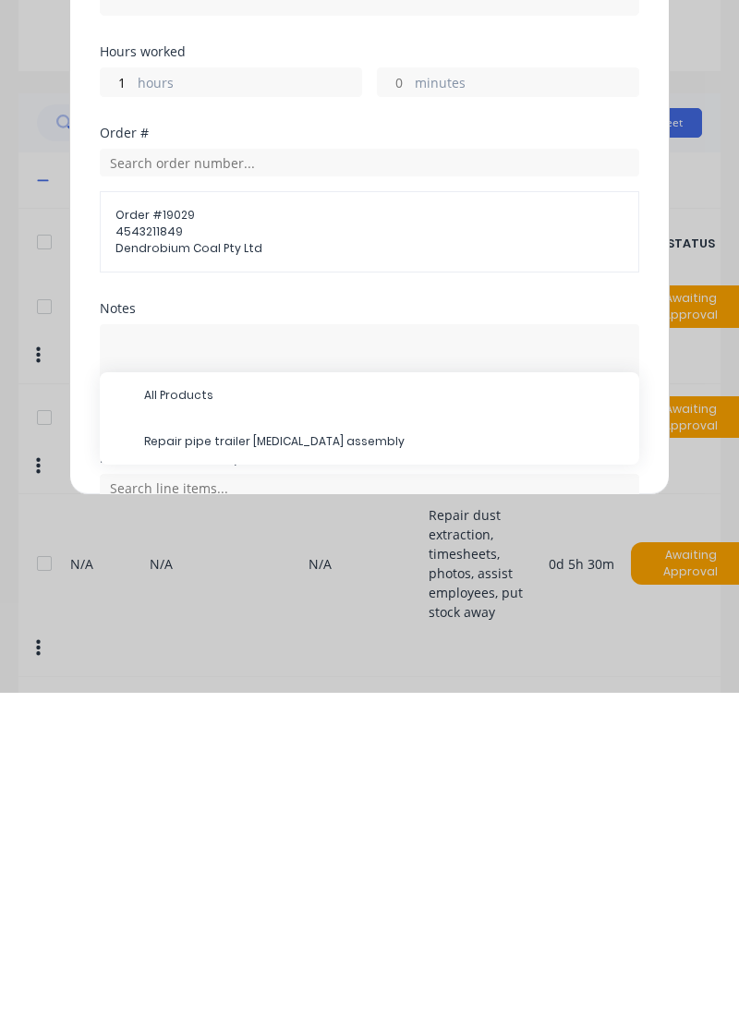
click at [305, 779] on span "Repair pipe trailer [MEDICAL_DATA] assembly" at bounding box center [384, 778] width 480 height 17
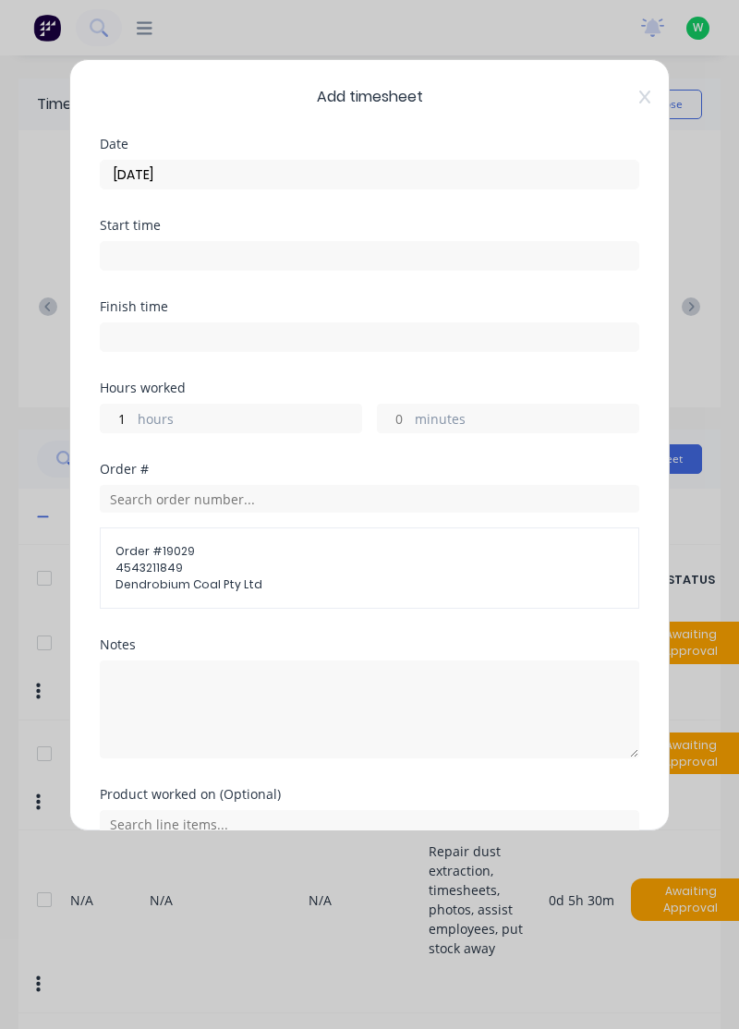
scroll to position [85, 0]
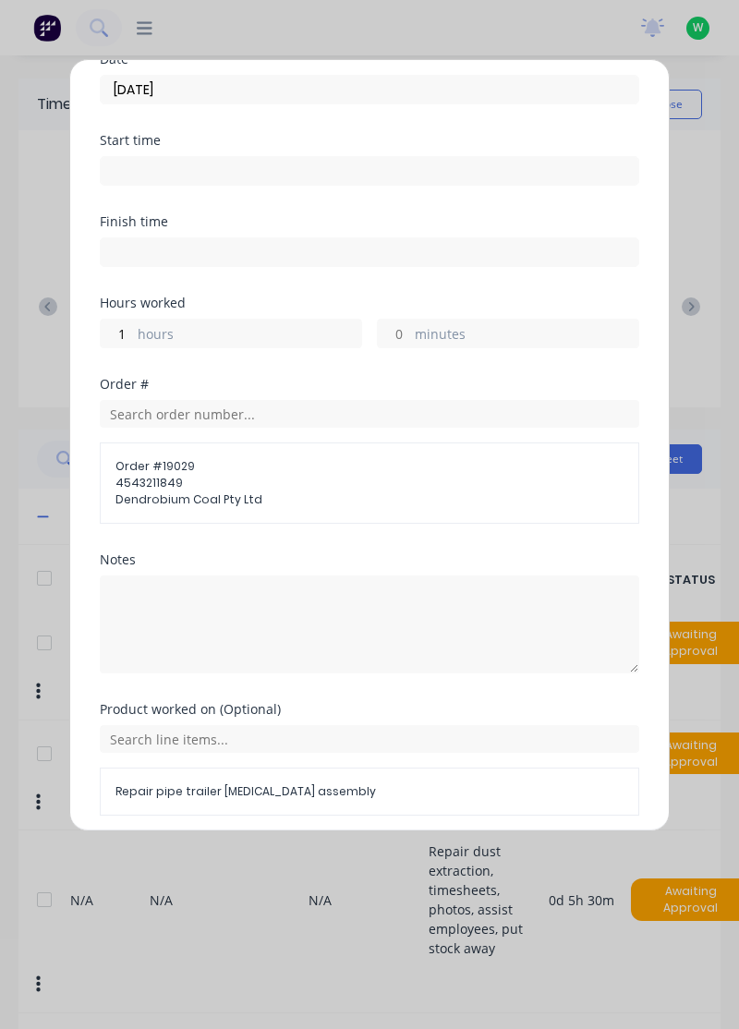
click at [366, 861] on button "Add manual time entry" at bounding box center [326, 860] width 156 height 30
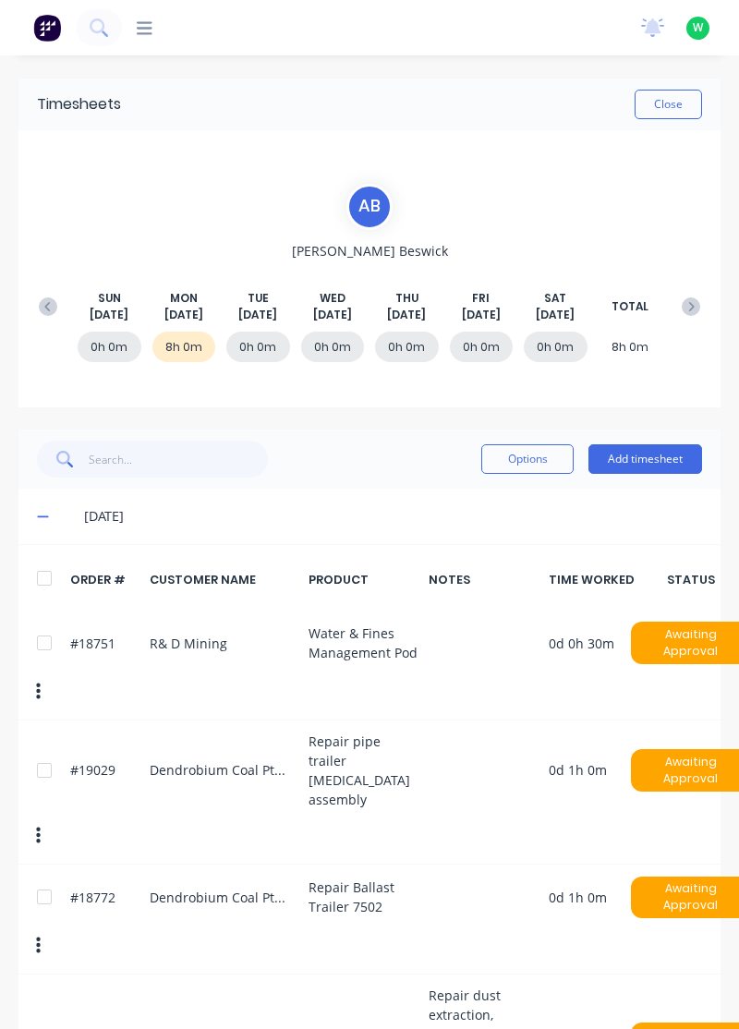
click at [681, 469] on button "Add timesheet" at bounding box center [646, 459] width 114 height 30
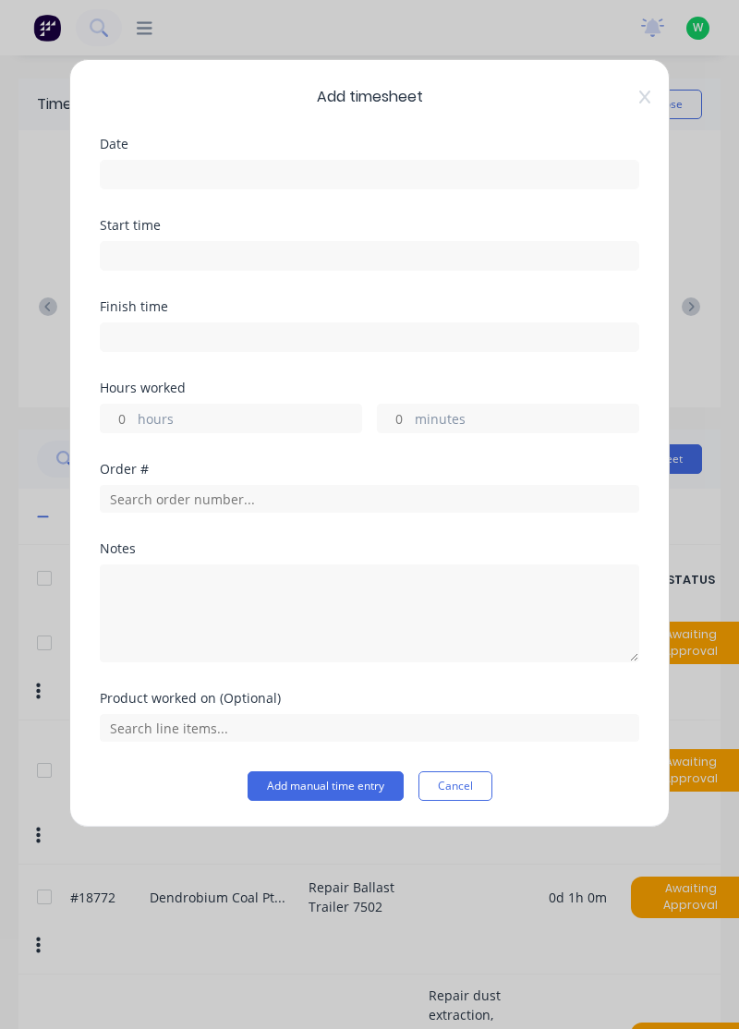
click at [486, 166] on input at bounding box center [370, 175] width 538 height 28
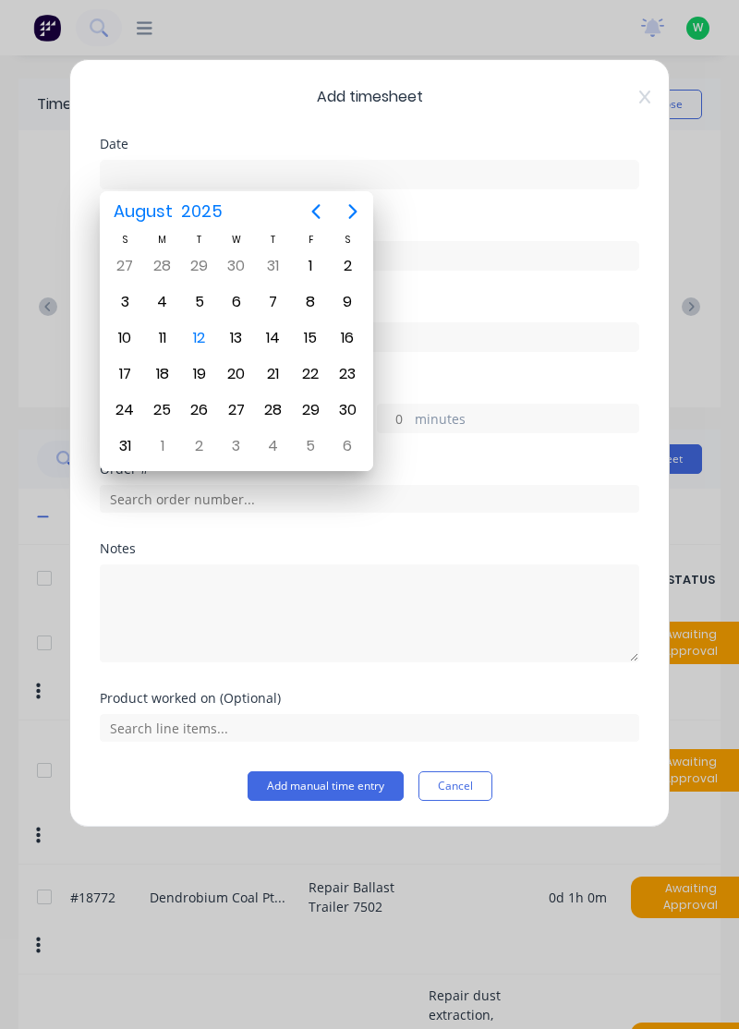
click at [165, 334] on div "11" at bounding box center [163, 338] width 28 height 28
type input "[DATE]"
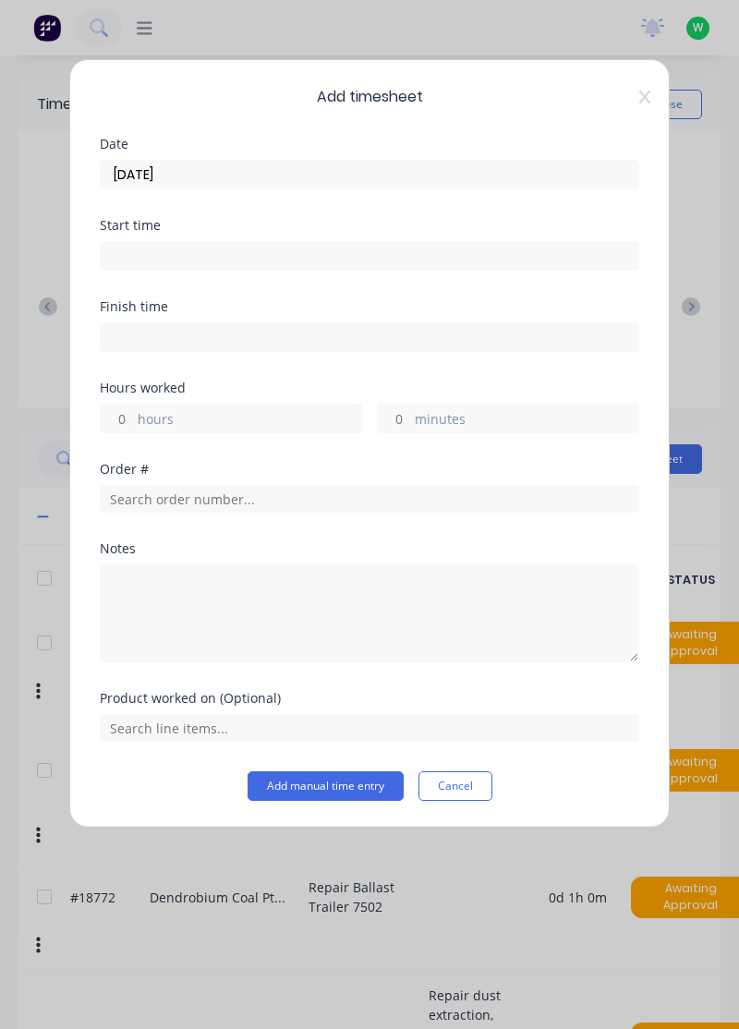
click at [483, 148] on div "Date" at bounding box center [370, 144] width 540 height 13
click at [246, 342] on input at bounding box center [370, 337] width 538 height 28
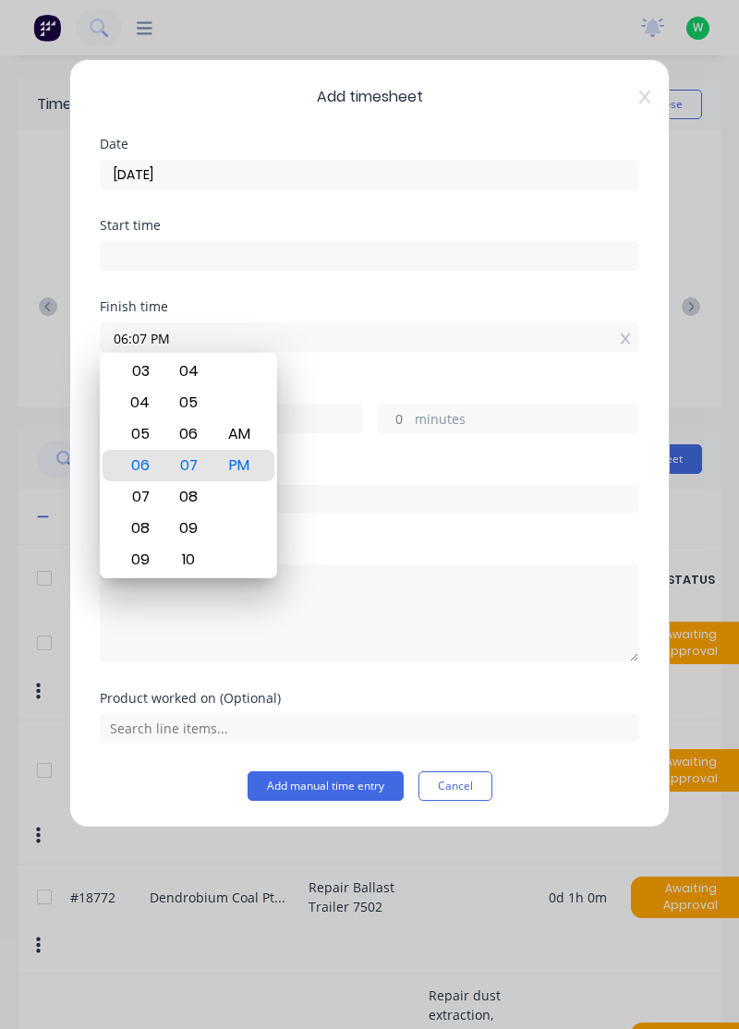
click at [265, 423] on div "12 01 02 03 04 05 06 07 08 09 10 11 00 01 02 03 04 05 06 07 08 09 10 11 12 13 1…" at bounding box center [188, 465] width 177 height 225
click at [638, 336] on input "06:07 PM" at bounding box center [370, 337] width 538 height 28
click at [613, 334] on input "06:07 PM" at bounding box center [370, 337] width 538 height 28
click at [623, 334] on icon at bounding box center [625, 339] width 10 height 11
type input "06:07 PM"
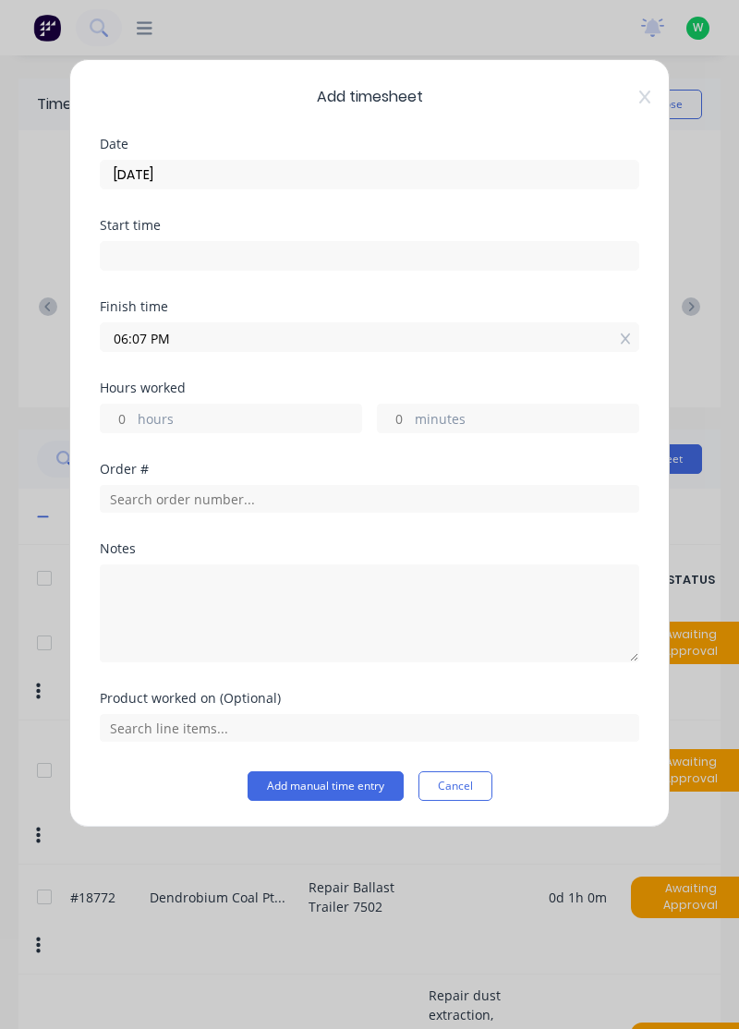
click at [626, 333] on icon at bounding box center [626, 339] width 10 height 13
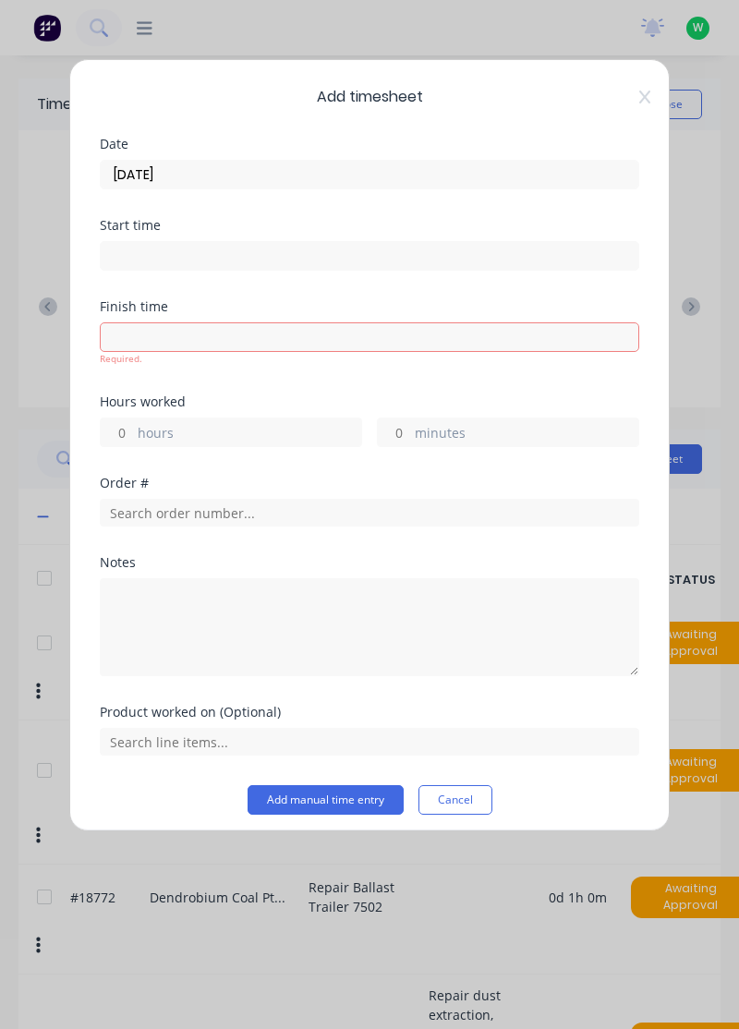
click at [320, 329] on input at bounding box center [370, 337] width 538 height 28
type input "06:07 PM"
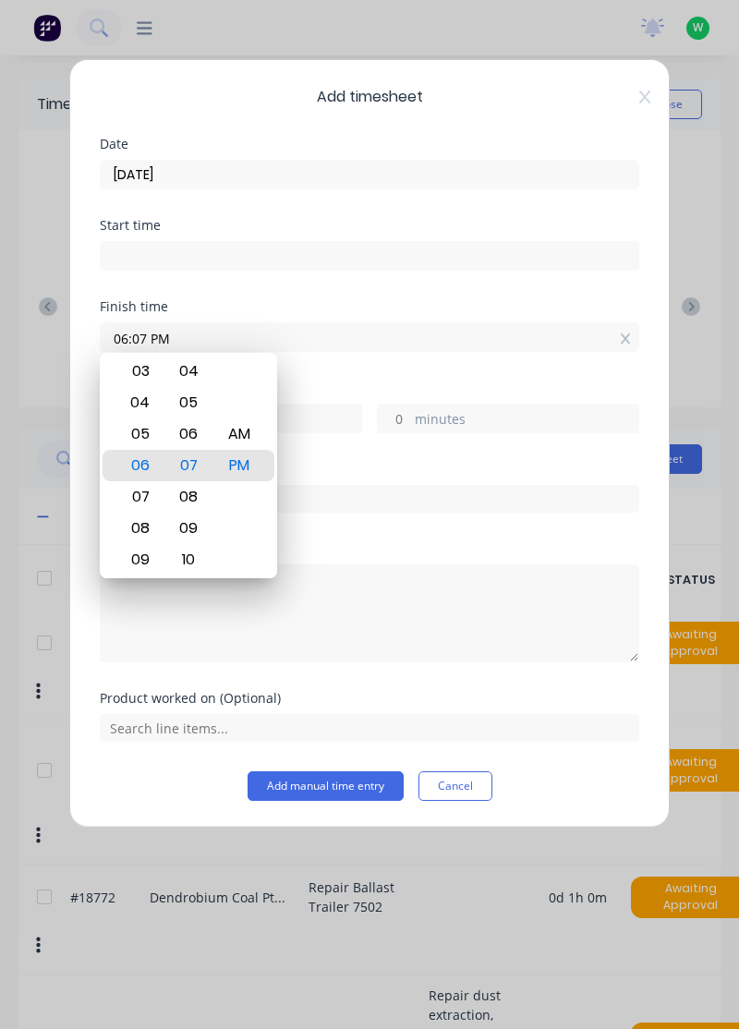
click at [466, 495] on input "text" at bounding box center [370, 499] width 540 height 28
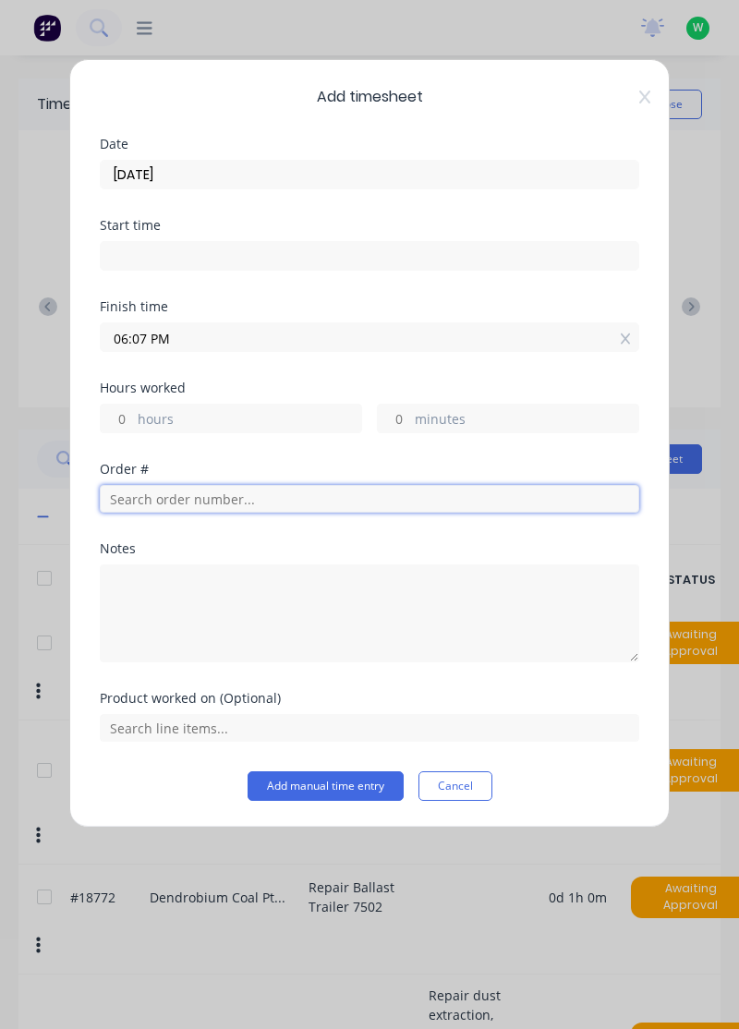
click at [466, 504] on input "text" at bounding box center [370, 499] width 540 height 28
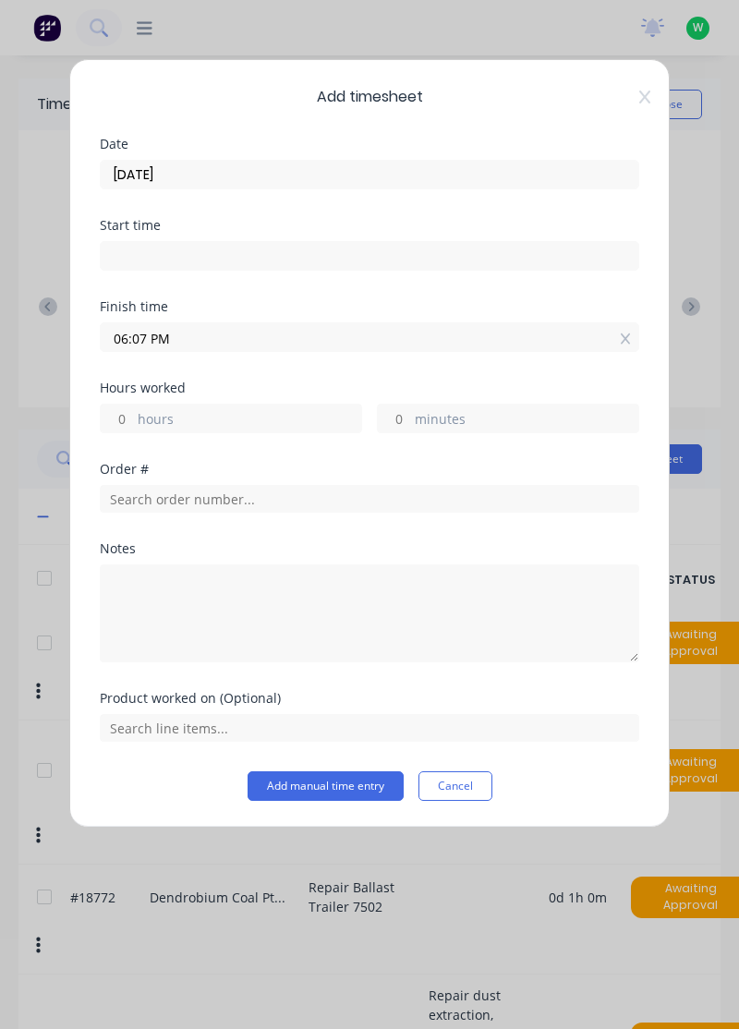
click at [257, 416] on label "hours" at bounding box center [250, 420] width 224 height 23
click at [133, 416] on input "hours" at bounding box center [117, 419] width 32 height 28
type input "2"
click at [352, 329] on input "06:07 PM" at bounding box center [370, 337] width 538 height 28
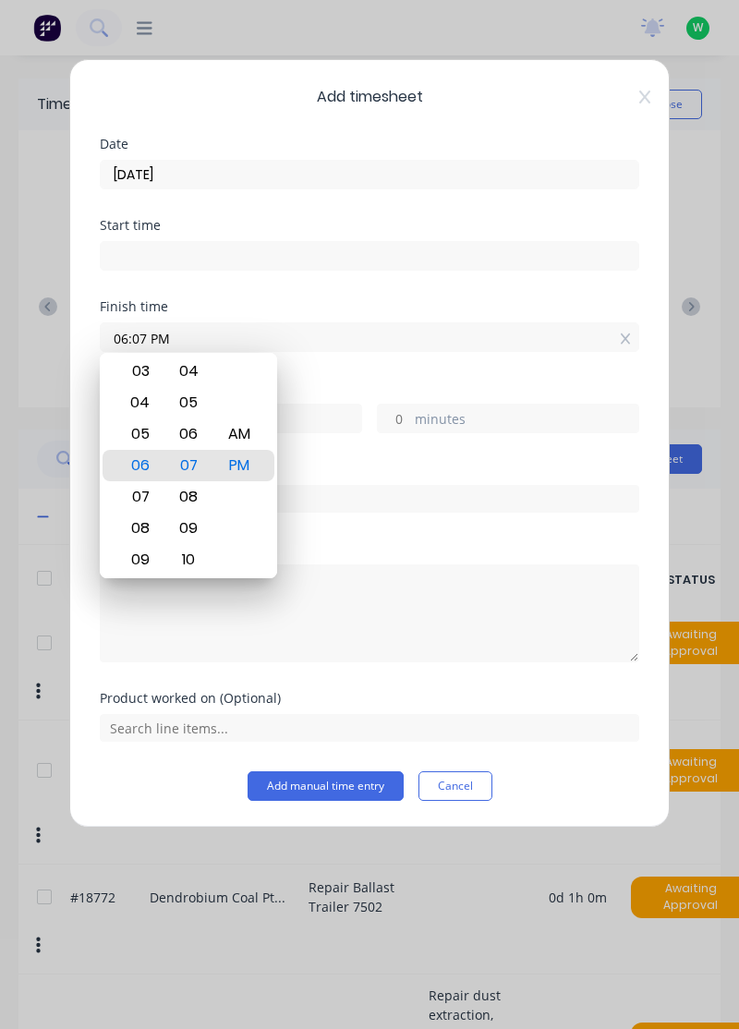
click at [626, 335] on icon at bounding box center [625, 339] width 10 height 11
type input "06:07 PM"
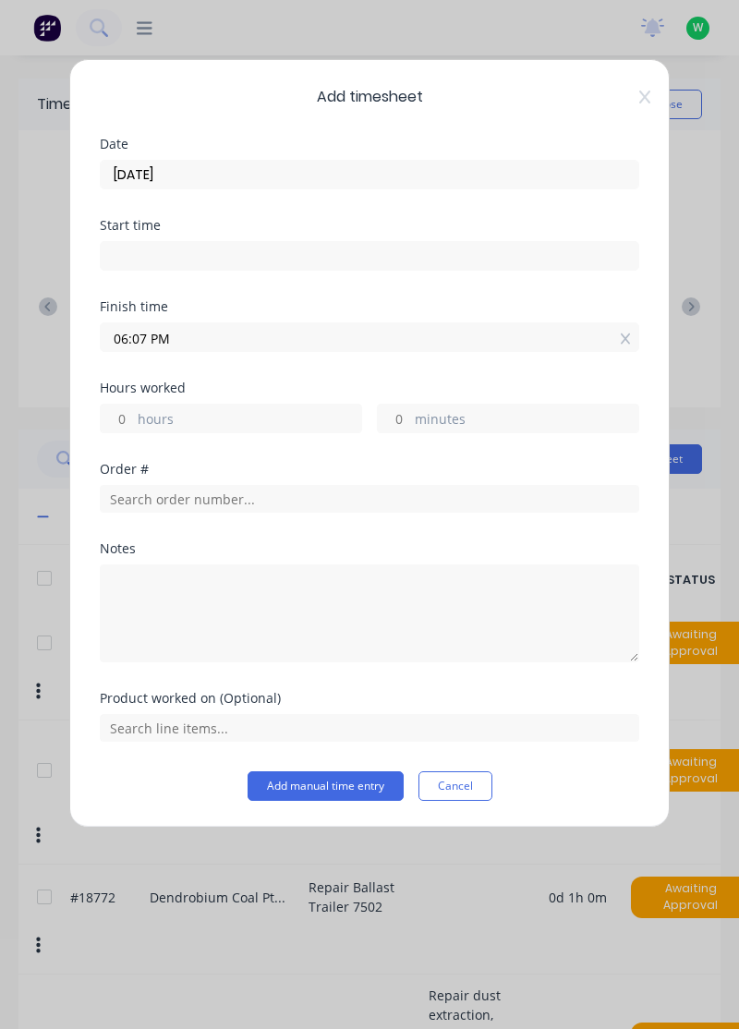
click at [614, 330] on input "06:07 PM" at bounding box center [370, 337] width 538 height 28
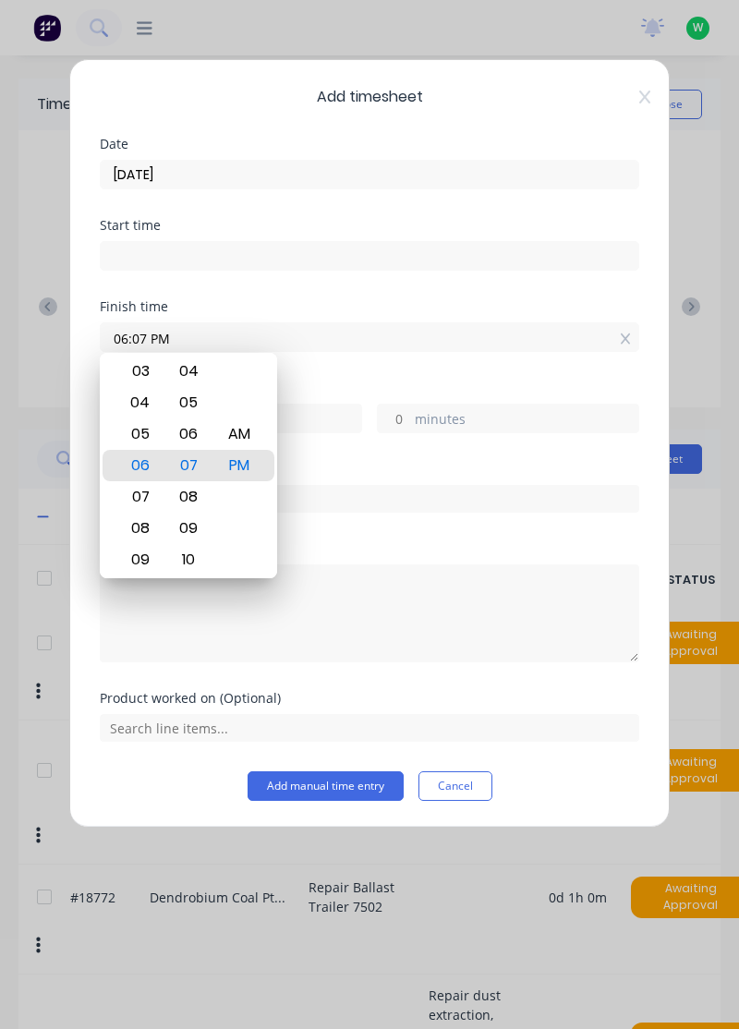
click at [621, 335] on icon at bounding box center [626, 339] width 10 height 13
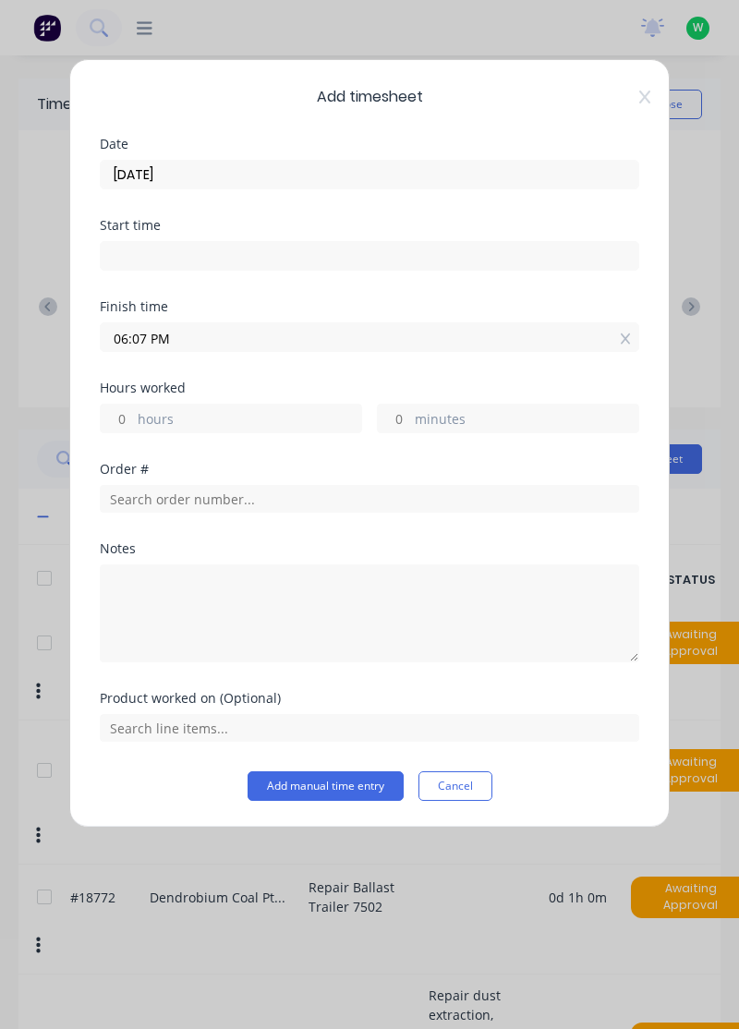
click at [617, 332] on input "06:07 PM" at bounding box center [370, 337] width 538 height 28
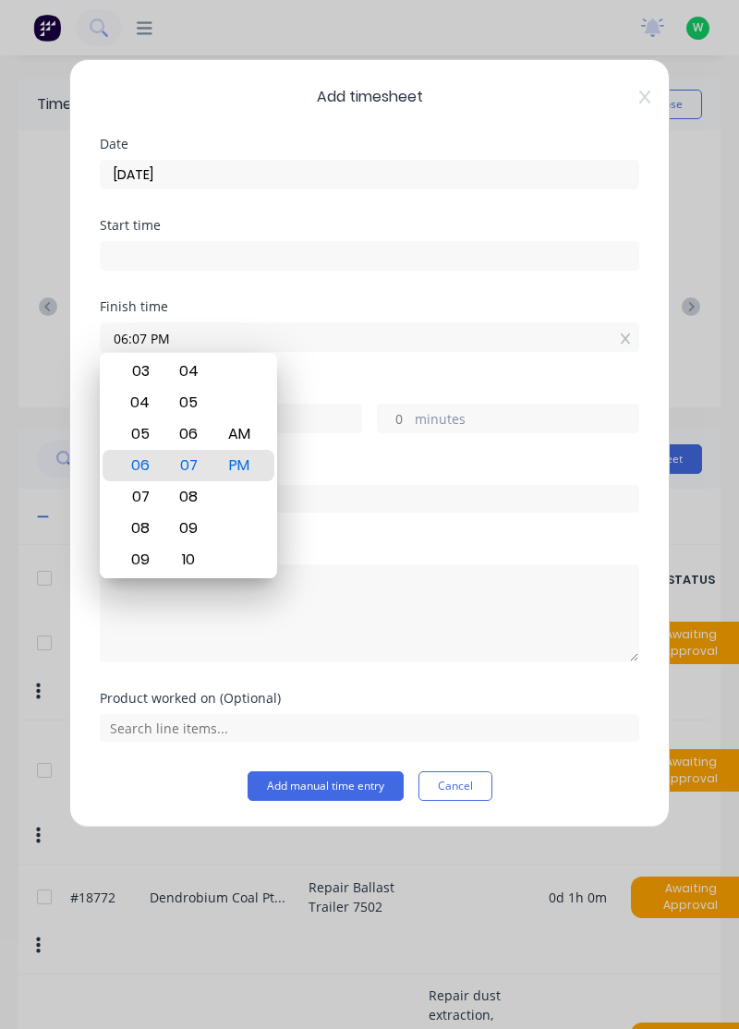
click at [623, 333] on icon at bounding box center [626, 339] width 10 height 13
type input "06:07 PM"
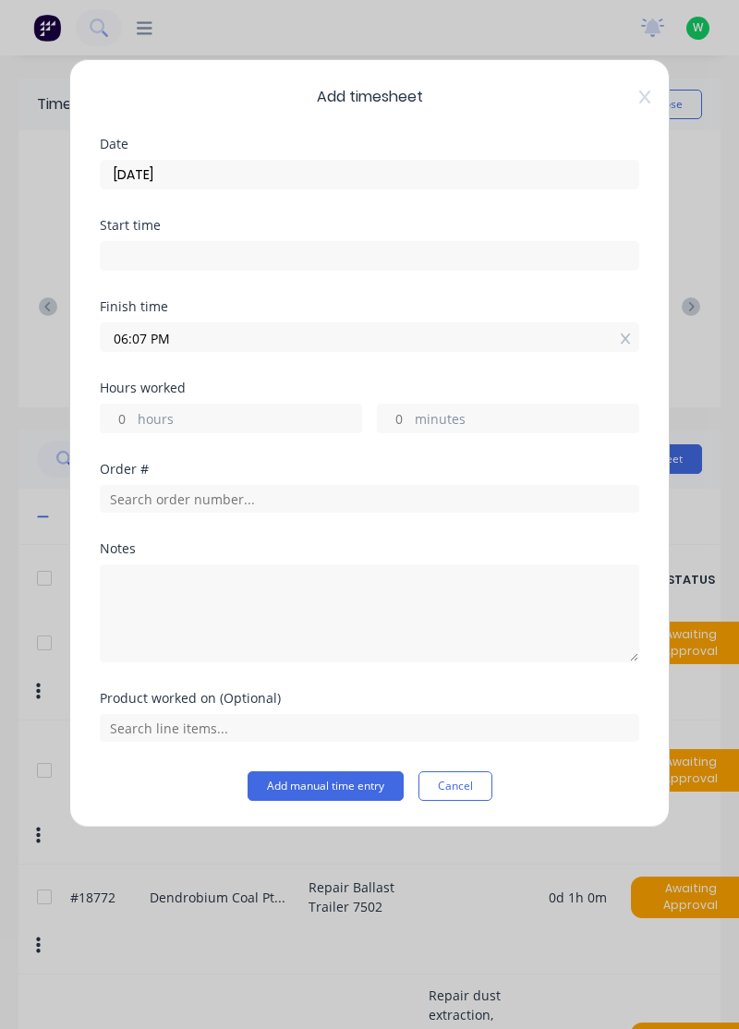
click at [626, 334] on icon at bounding box center [625, 339] width 10 height 11
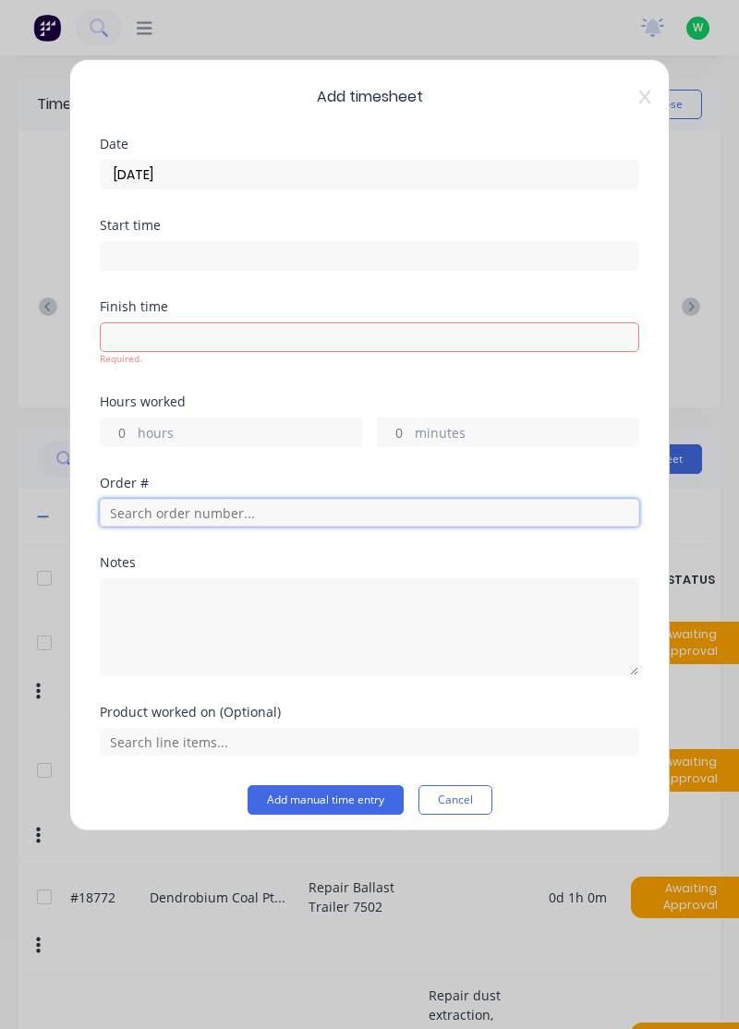
click at [351, 514] on input "text" at bounding box center [370, 513] width 540 height 28
type input "18721"
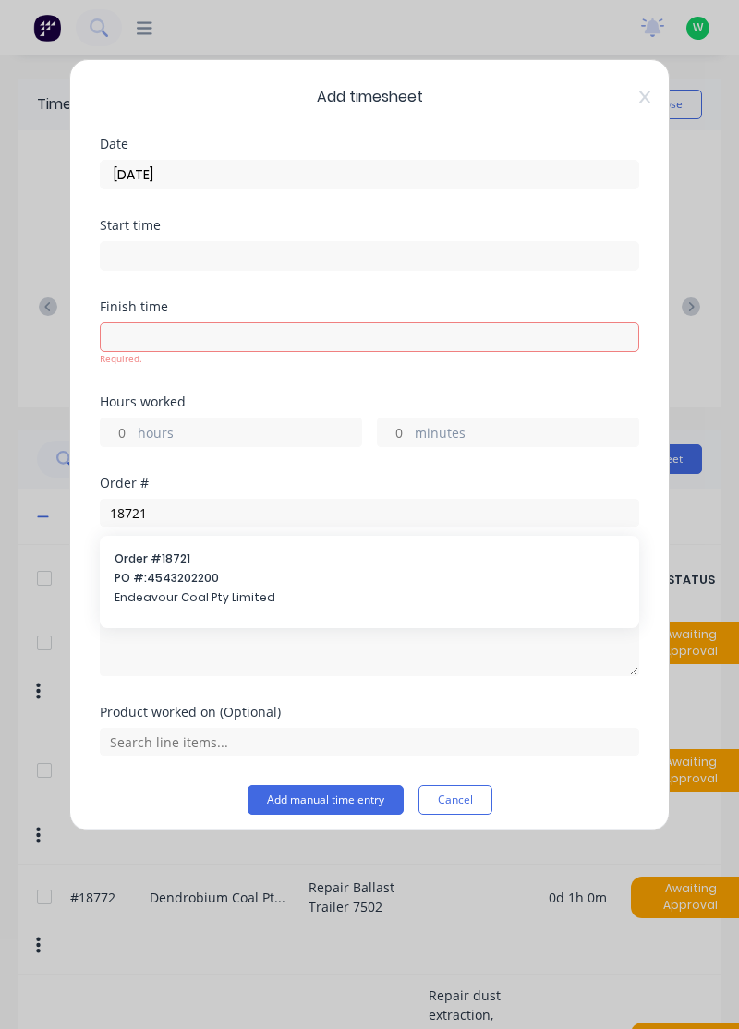
click at [233, 551] on span "Order # 18721" at bounding box center [370, 559] width 510 height 17
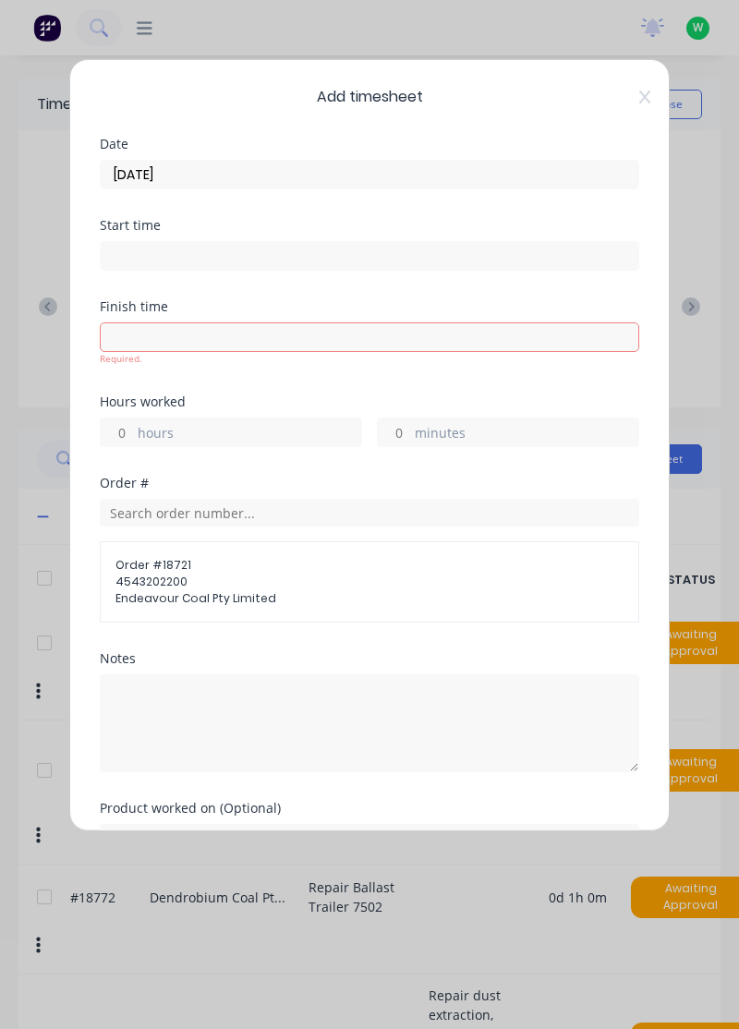
scroll to position [37, 0]
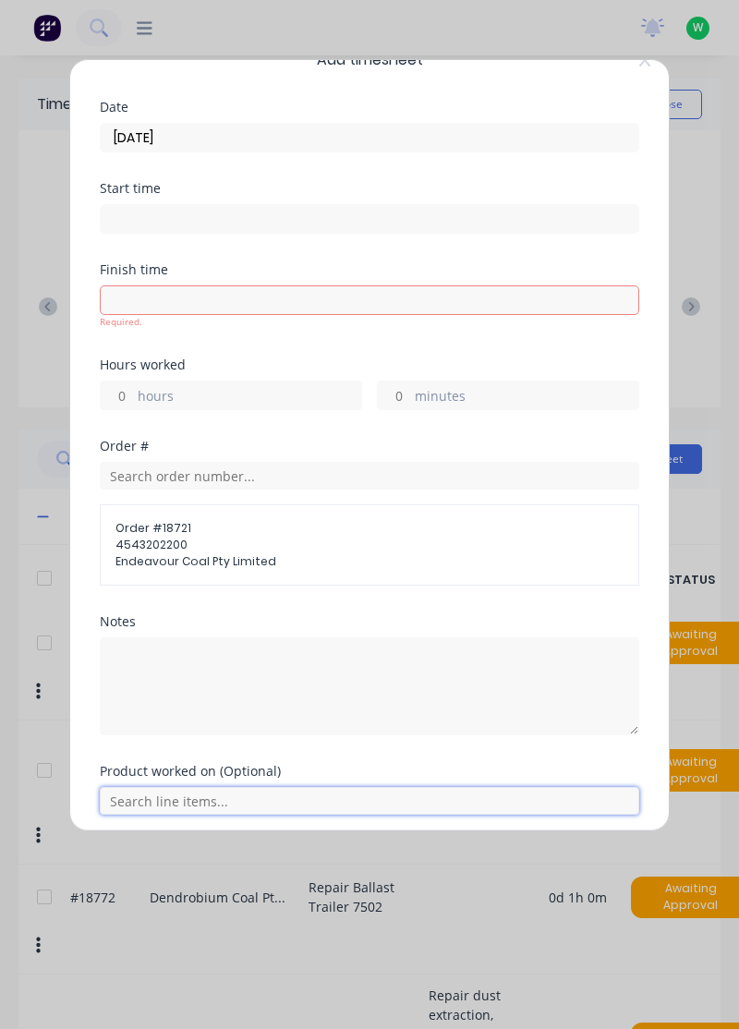
click at [224, 804] on input "text" at bounding box center [370, 801] width 540 height 28
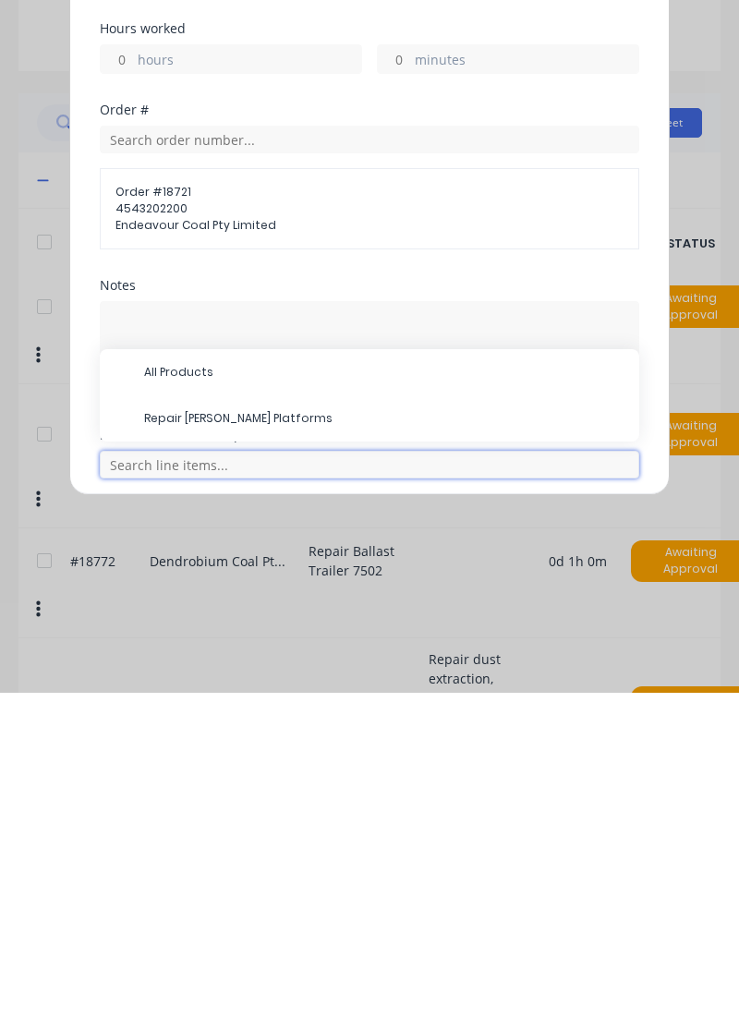
scroll to position [70, 0]
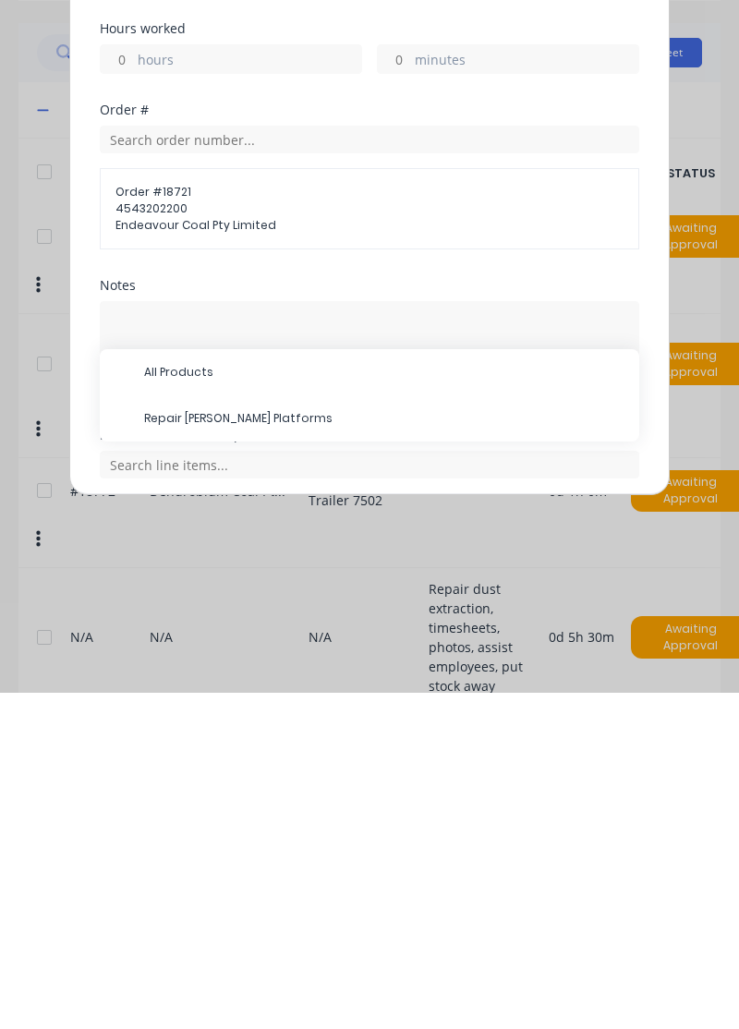
click at [270, 756] on span "Repair [PERSON_NAME] Platforms" at bounding box center [384, 755] width 480 height 17
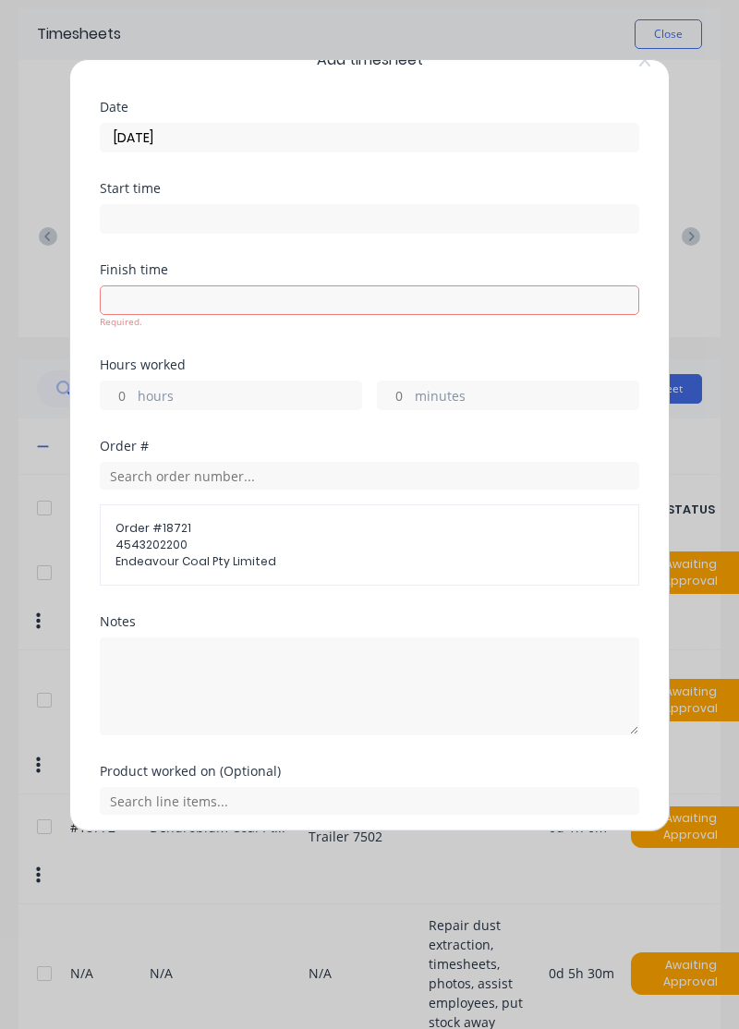
scroll to position [100, 0]
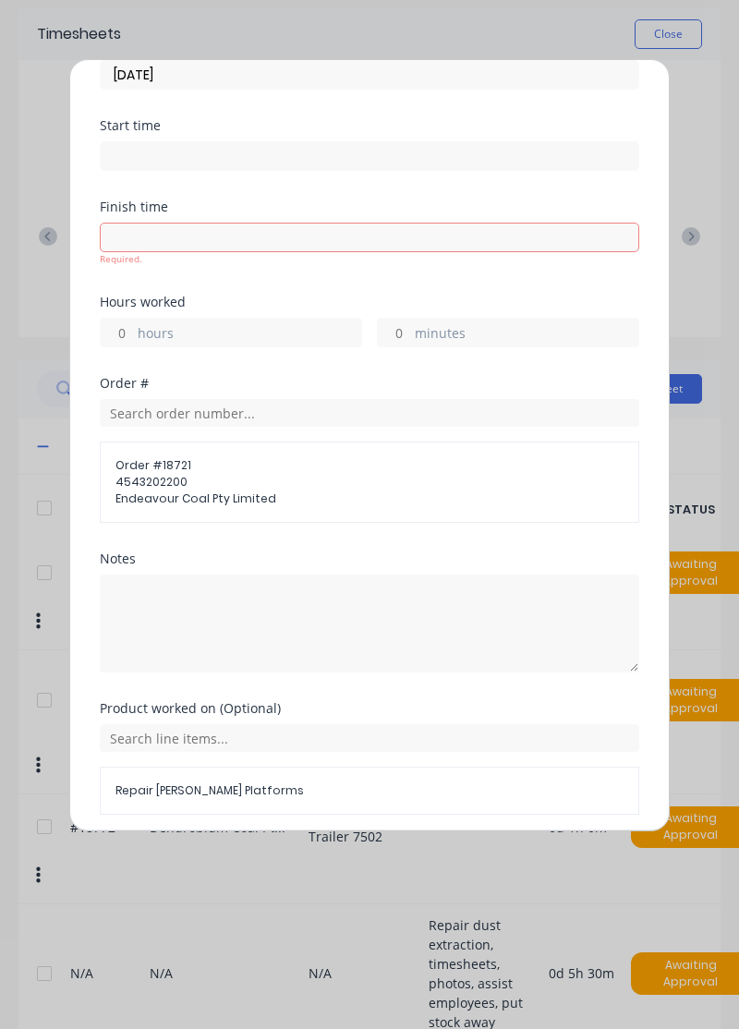
click at [356, 860] on button "Add manual time entry" at bounding box center [326, 859] width 156 height 30
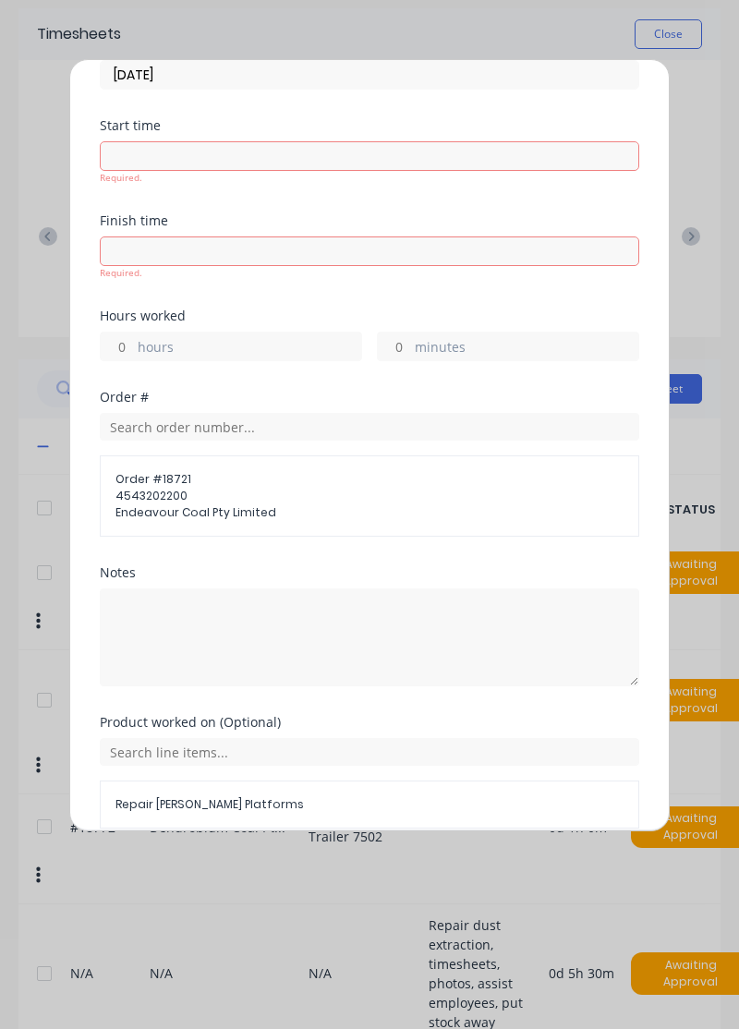
click at [281, 339] on label "hours" at bounding box center [250, 348] width 224 height 23
click at [133, 339] on input "hours" at bounding box center [117, 347] width 32 height 28
type input "2"
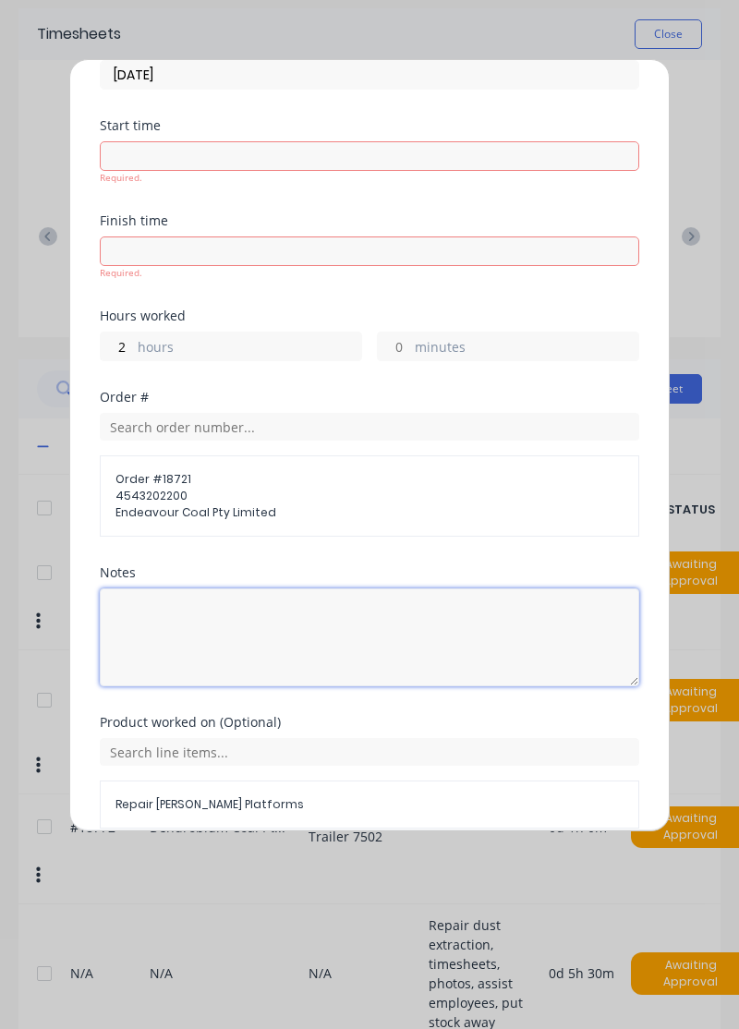
click at [395, 647] on textarea at bounding box center [370, 638] width 540 height 98
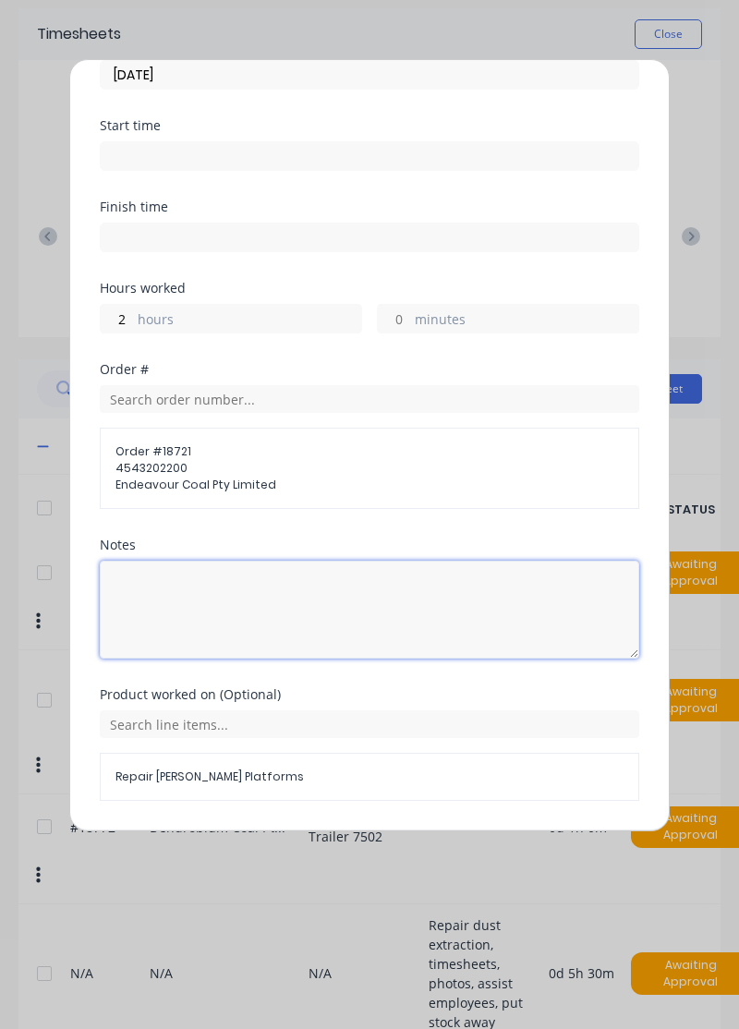
scroll to position [85, 0]
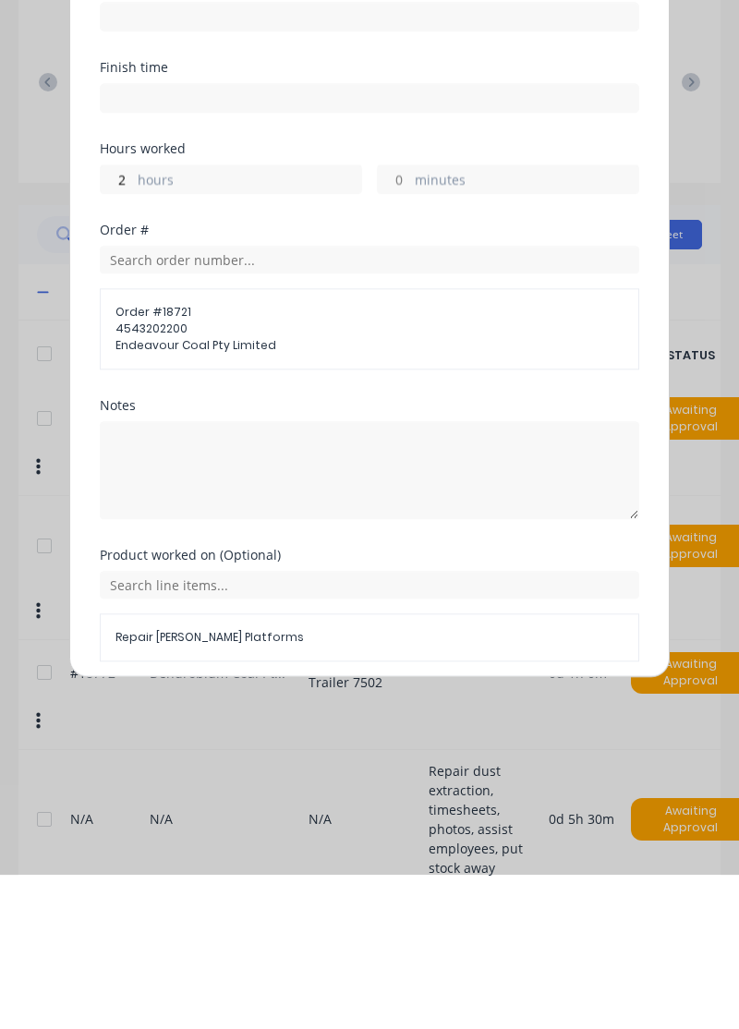
click at [337, 852] on button "Add manual time entry" at bounding box center [326, 860] width 156 height 30
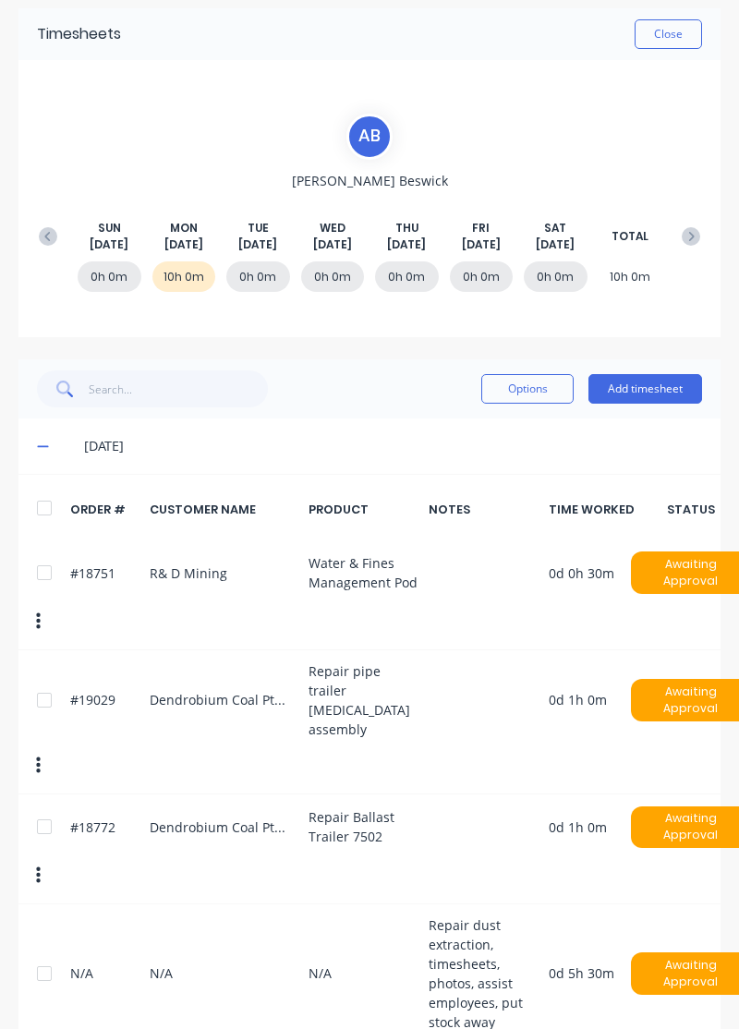
click at [652, 389] on button "Add timesheet" at bounding box center [646, 389] width 114 height 30
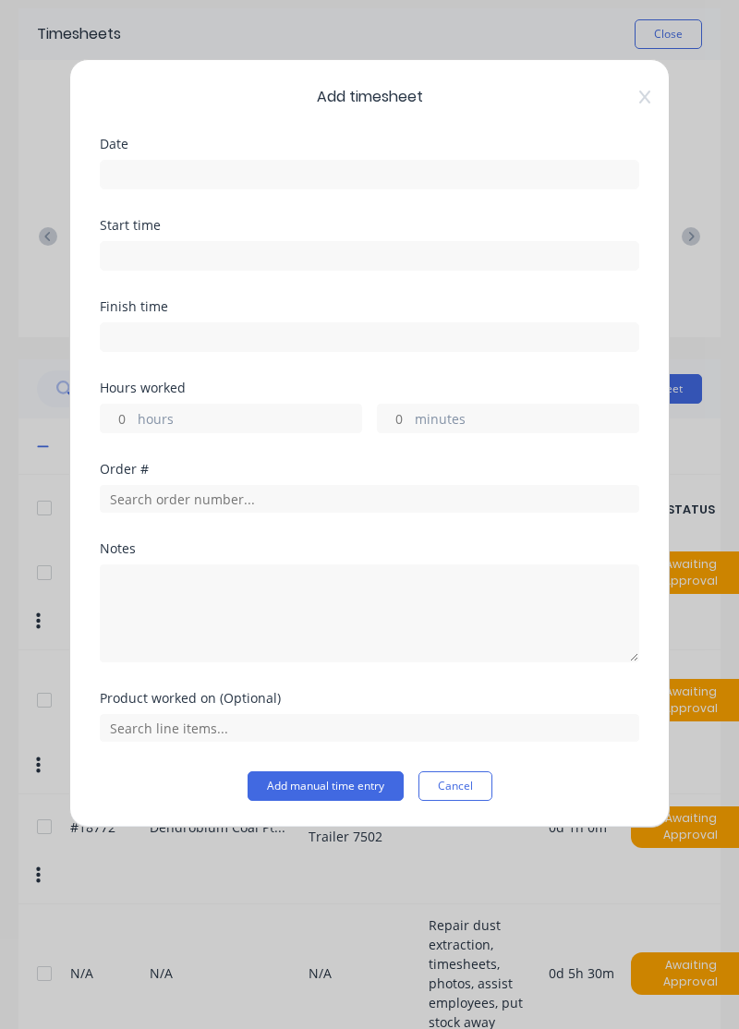
click at [459, 168] on input at bounding box center [370, 175] width 538 height 28
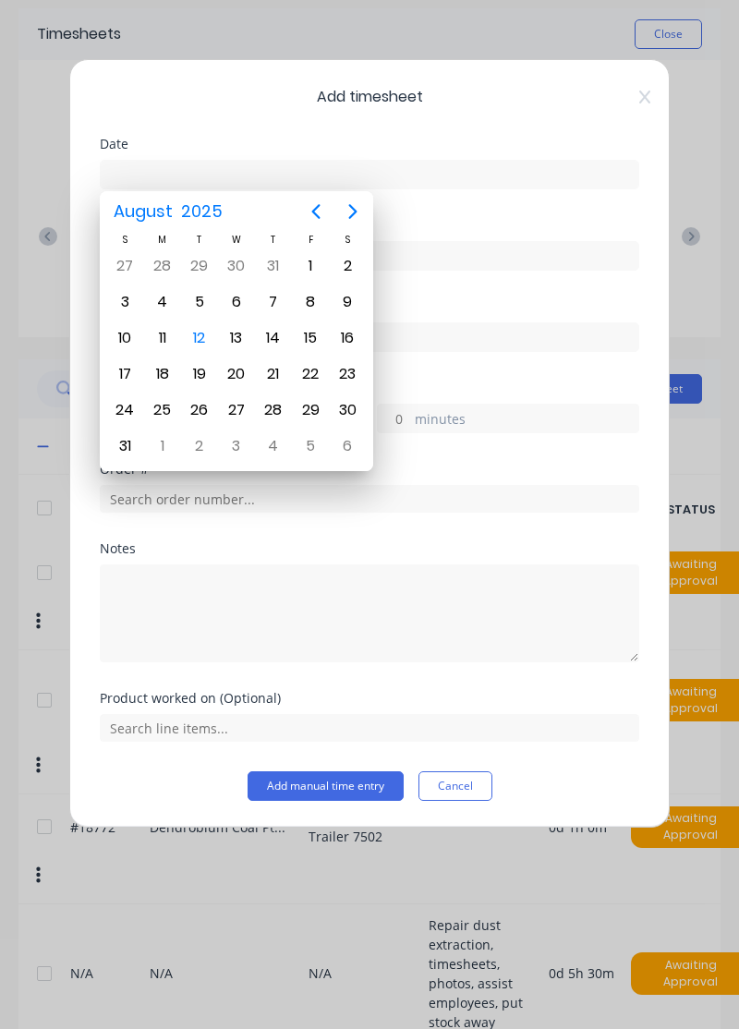
click at [209, 336] on div "12" at bounding box center [200, 338] width 28 height 28
type input "[DATE]"
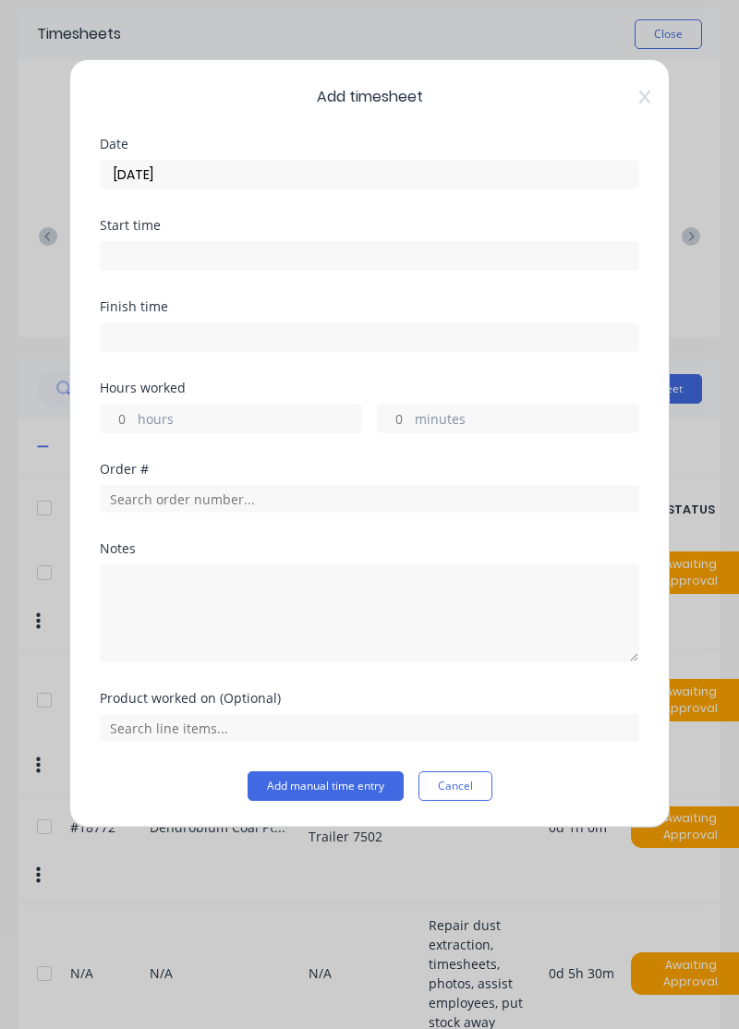
click at [249, 410] on label "hours" at bounding box center [250, 420] width 224 height 23
click at [133, 410] on input "hours" at bounding box center [117, 419] width 32 height 28
type input "1"
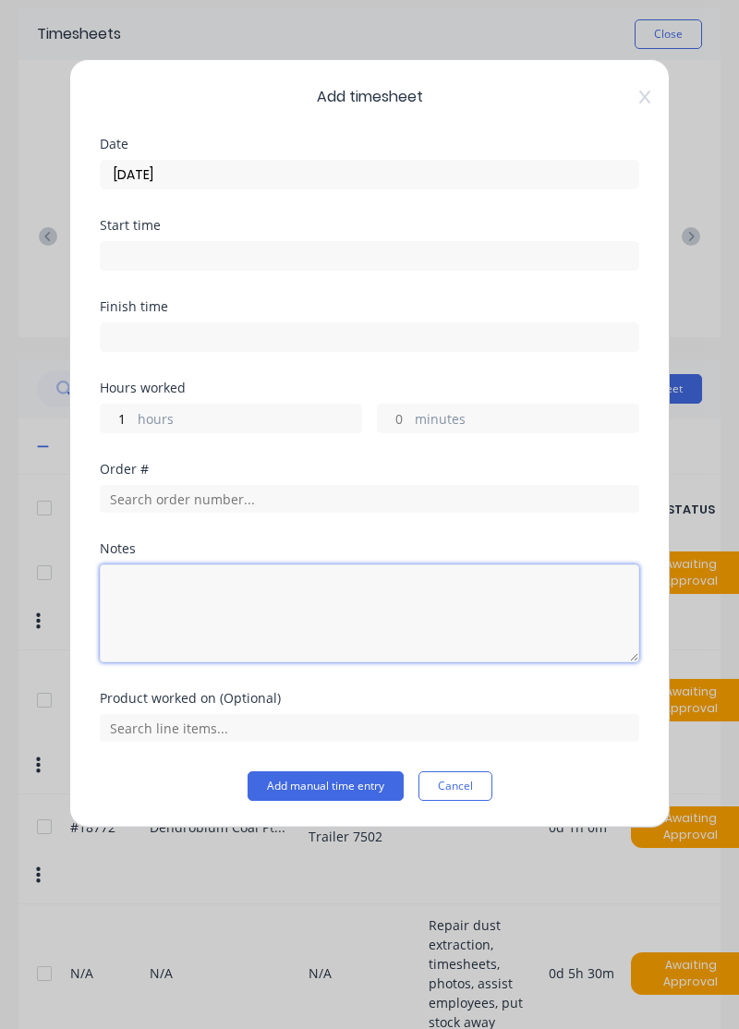
click at [340, 616] on textarea at bounding box center [370, 614] width 540 height 98
type textarea "T"
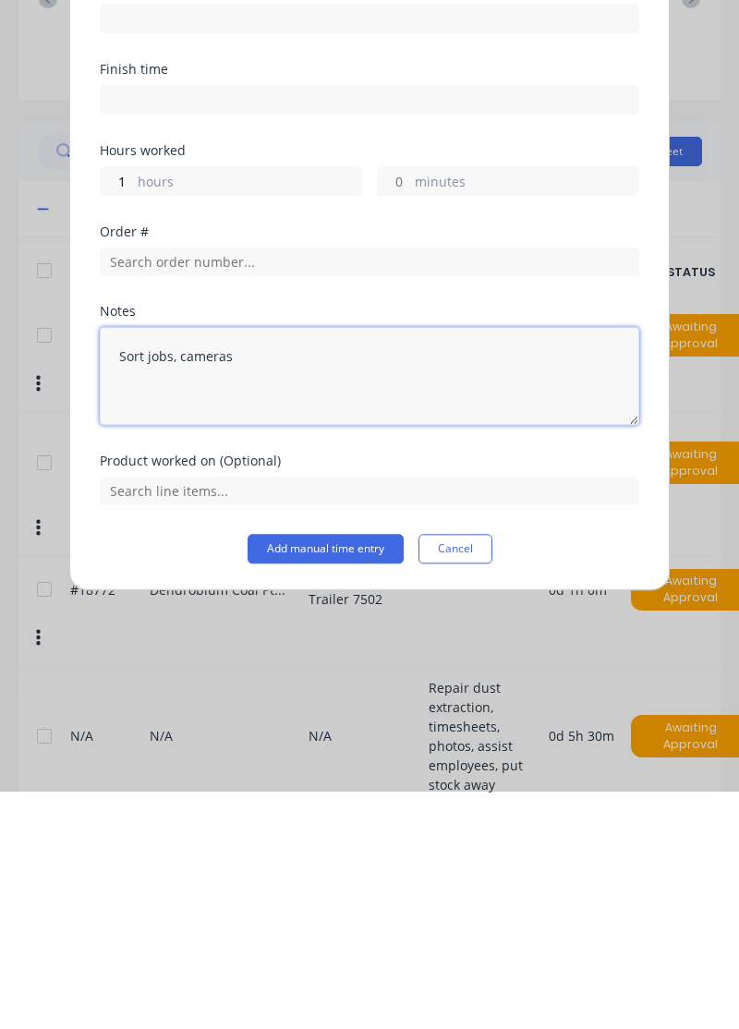
type textarea "Sort jobs, cameras"
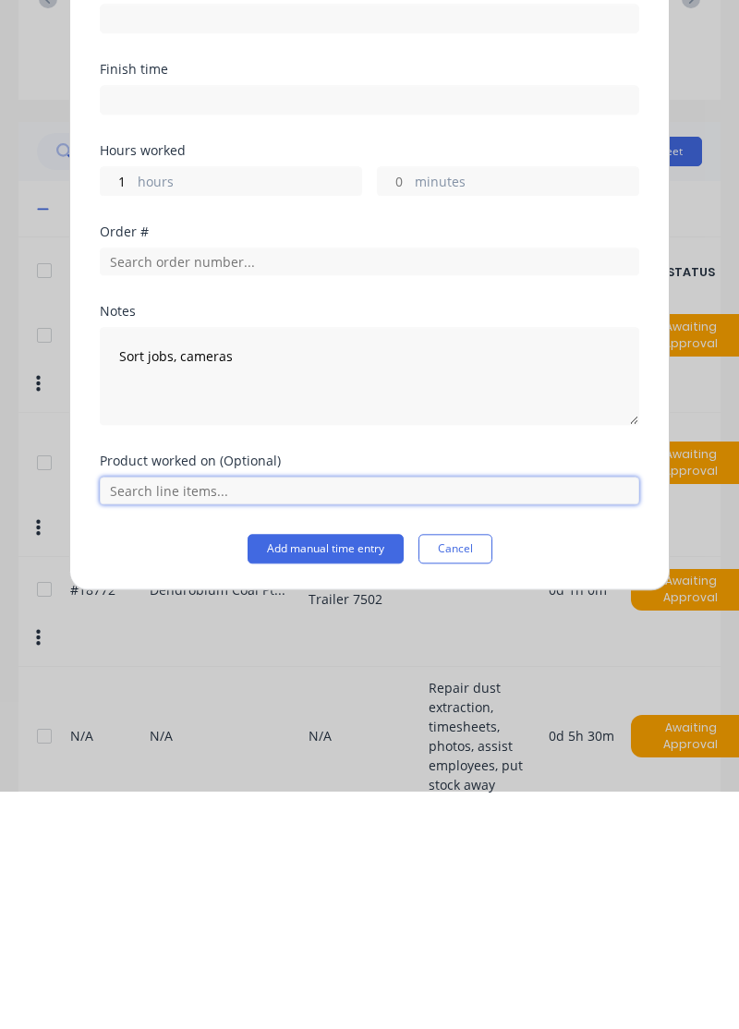
click at [210, 721] on input "text" at bounding box center [370, 728] width 540 height 28
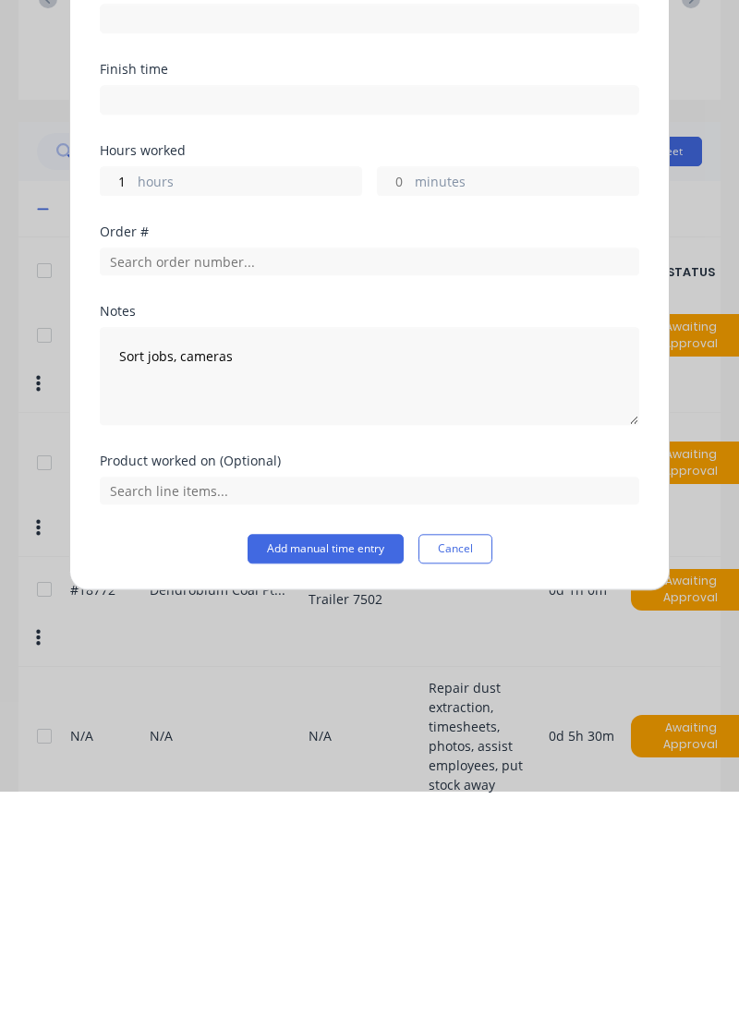
click at [334, 787] on button "Add manual time entry" at bounding box center [326, 786] width 156 height 30
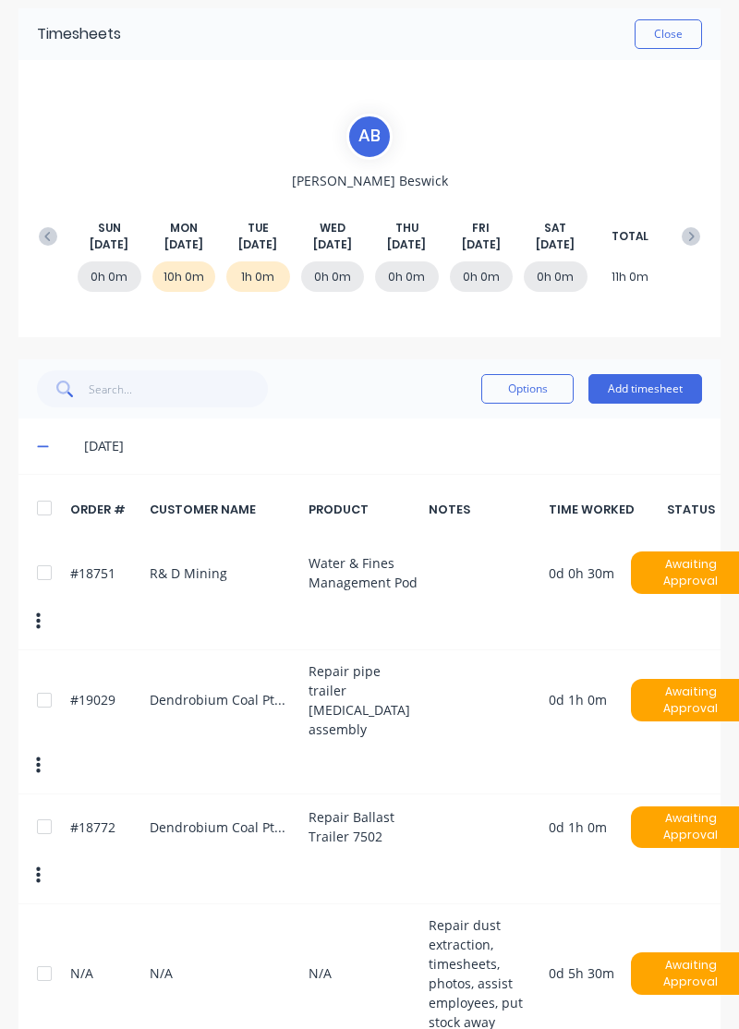
click at [649, 376] on button "Add timesheet" at bounding box center [646, 389] width 114 height 30
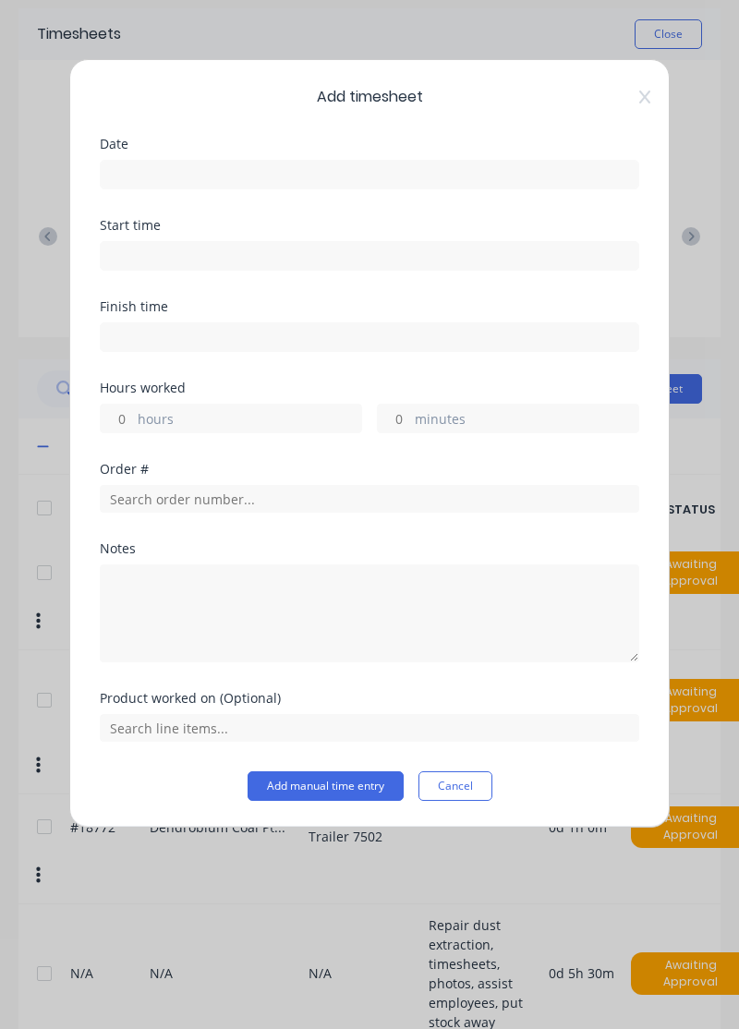
click at [386, 169] on input at bounding box center [370, 175] width 538 height 28
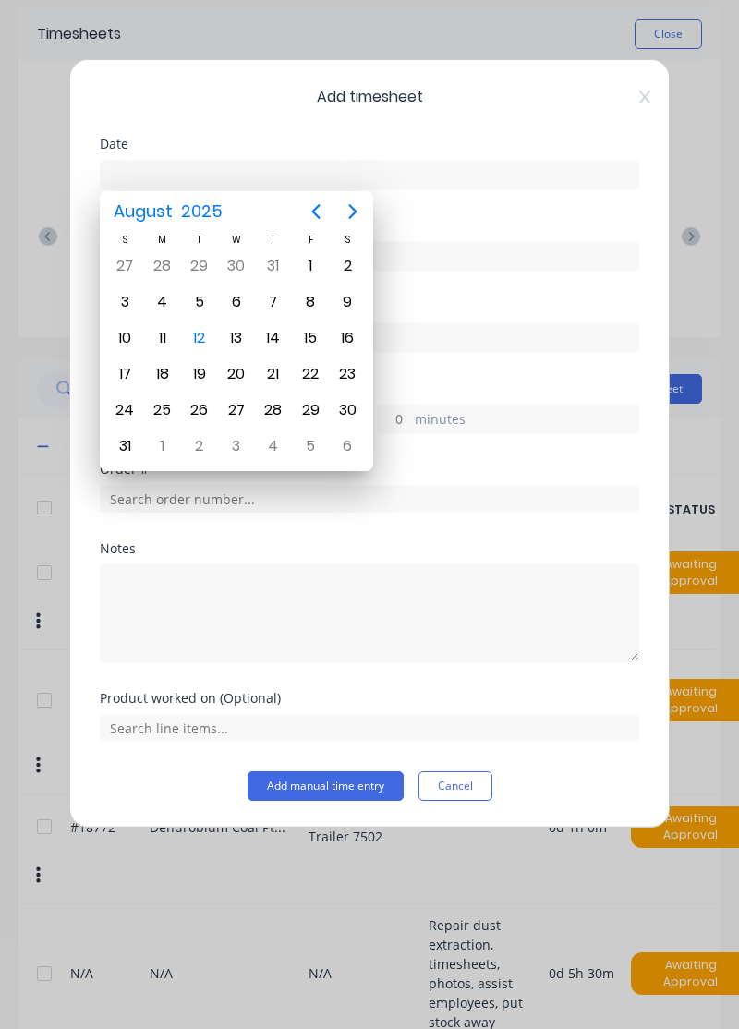
click at [205, 334] on div "12" at bounding box center [200, 338] width 28 height 28
type input "[DATE]"
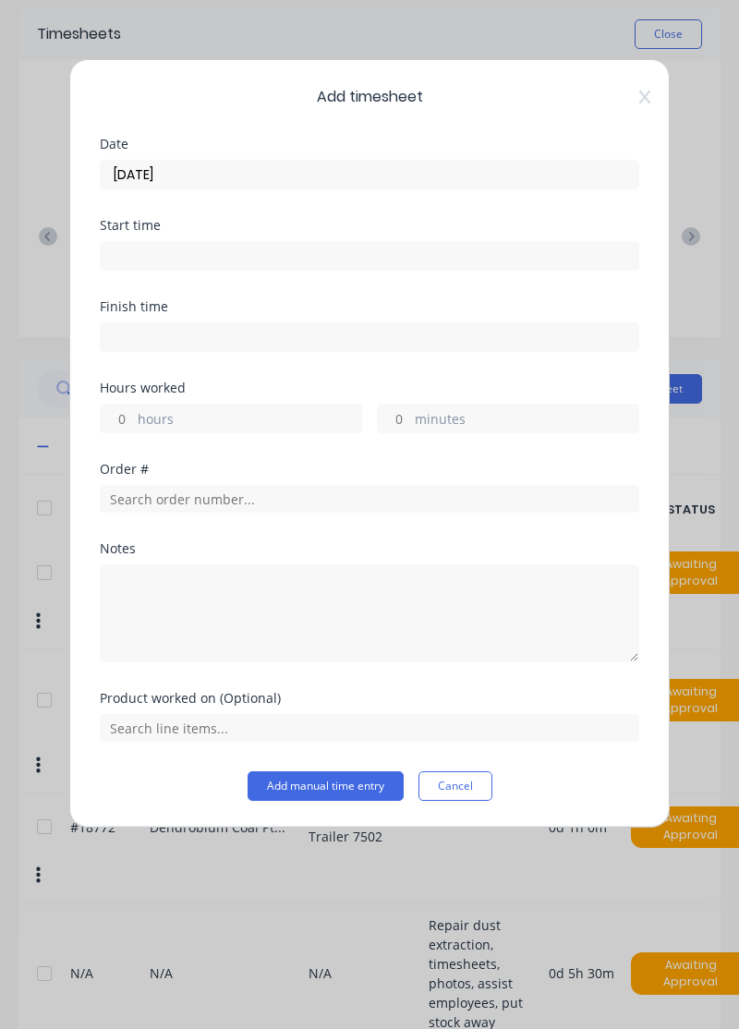
click at [276, 416] on label "hours" at bounding box center [250, 420] width 224 height 23
click at [133, 416] on input "hours" at bounding box center [117, 419] width 32 height 28
type input "8"
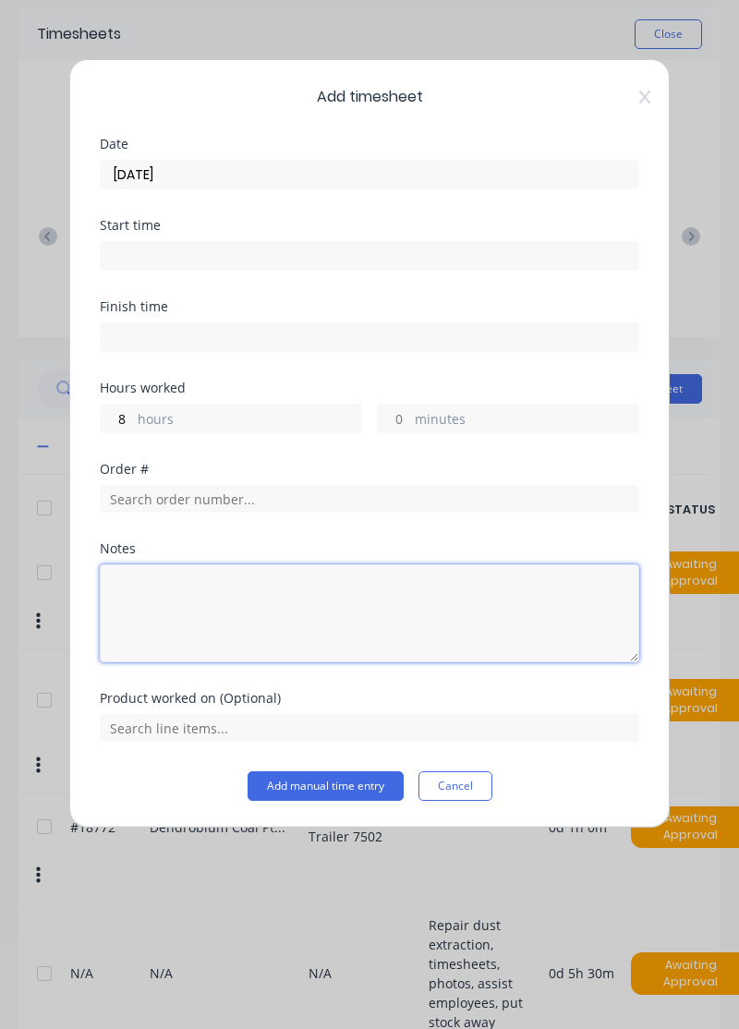
click at [368, 626] on textarea at bounding box center [370, 614] width 540 height 98
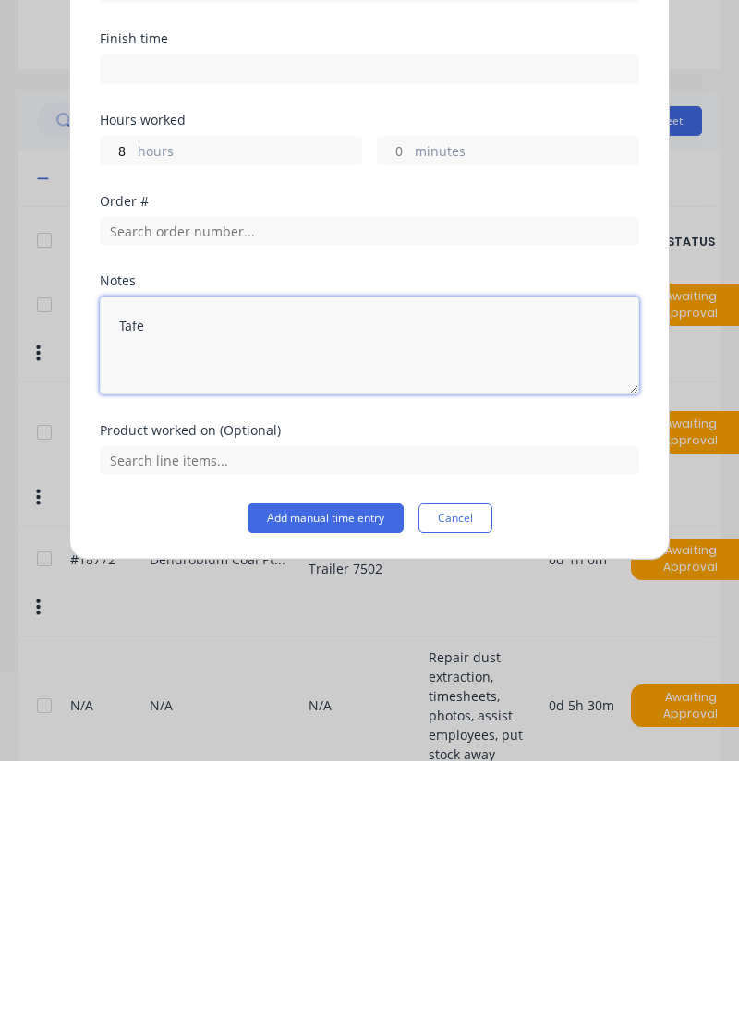
type textarea "Tafe"
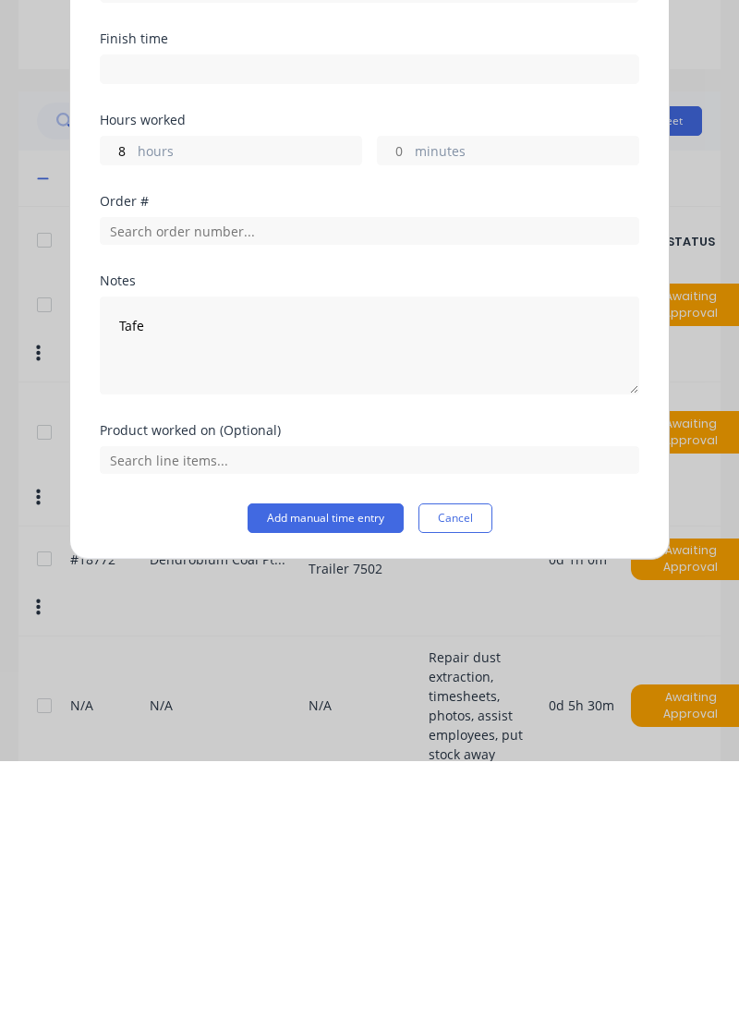
click at [350, 786] on button "Add manual time entry" at bounding box center [326, 786] width 156 height 30
